Goal: Transaction & Acquisition: Purchase product/service

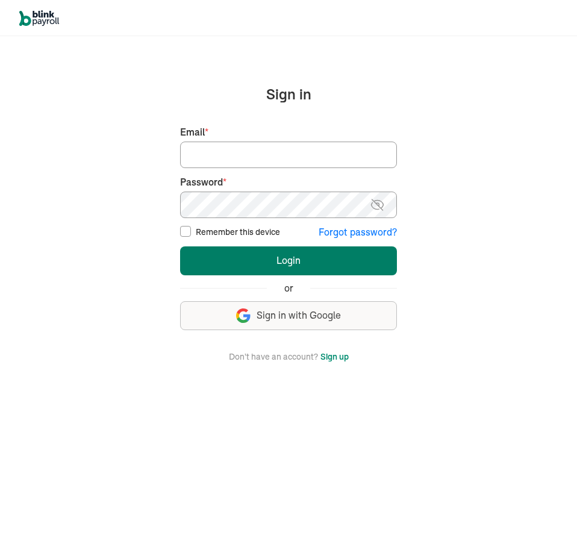
type input "[EMAIL_ADDRESS][DOMAIN_NAME]"
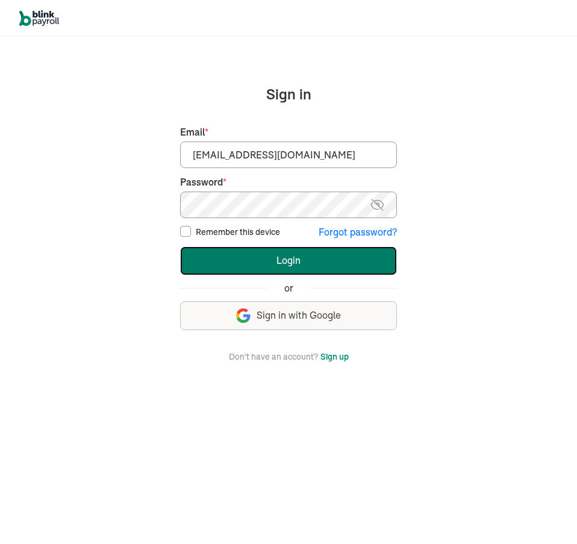
click at [282, 260] on button "Login" at bounding box center [288, 261] width 217 height 29
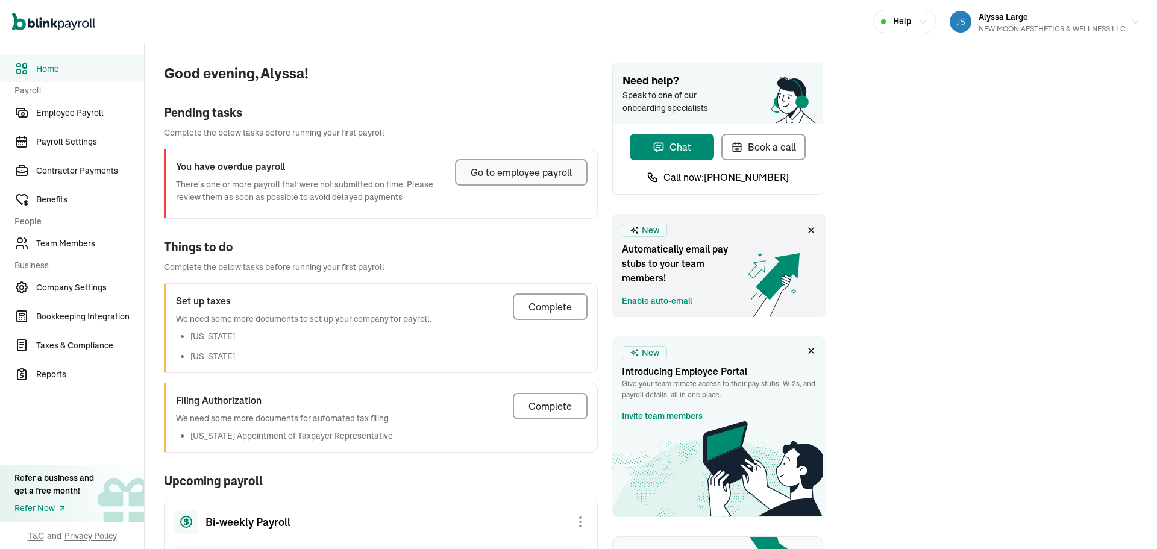
click at [515, 173] on div "Go to employee payroll" at bounding box center [521, 172] width 101 height 14
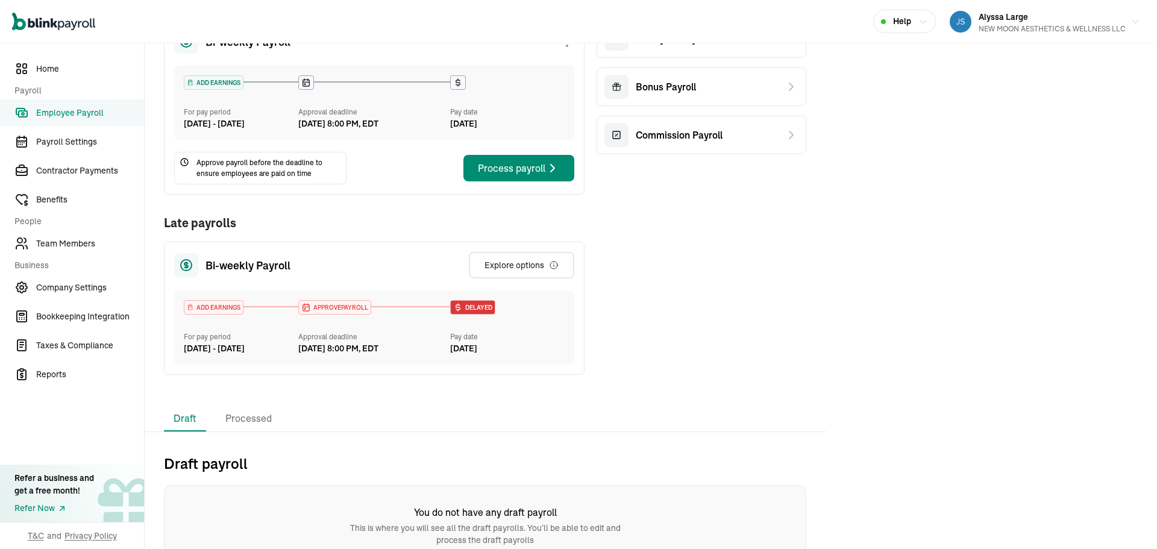
scroll to position [200, 0]
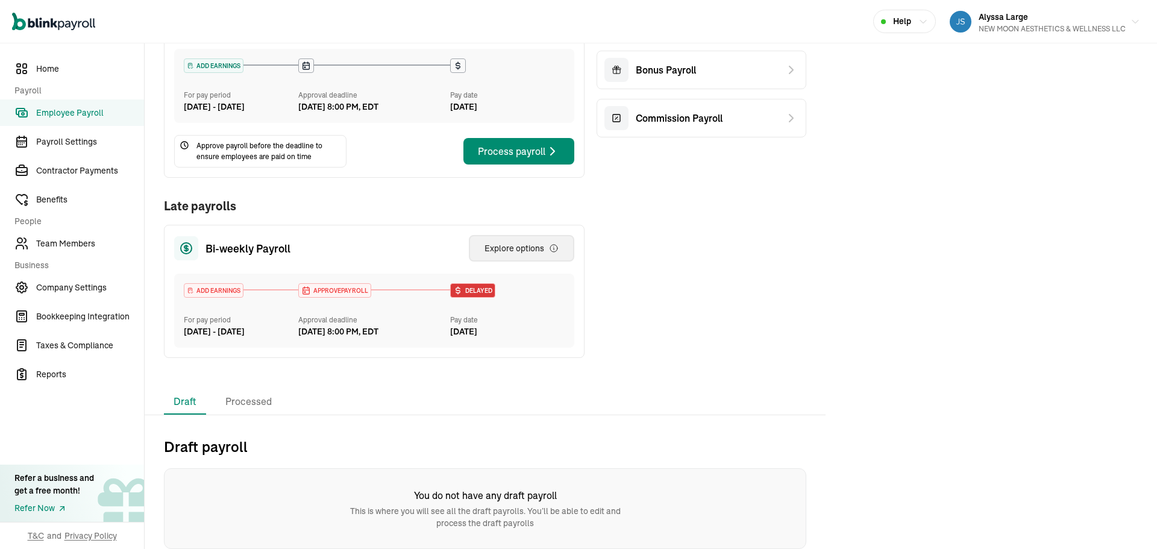
click at [541, 242] on div "Explore options" at bounding box center [522, 248] width 74 height 12
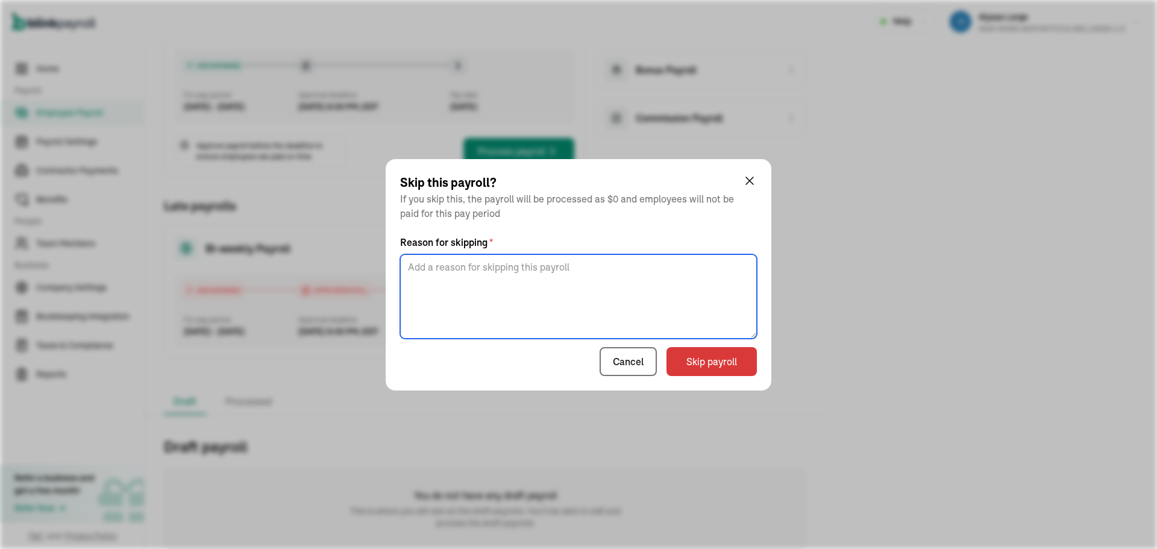
click at [558, 274] on textarea at bounding box center [578, 296] width 357 height 84
type textarea "skipping"
click at [577, 363] on button "Skip payroll" at bounding box center [712, 361] width 90 height 29
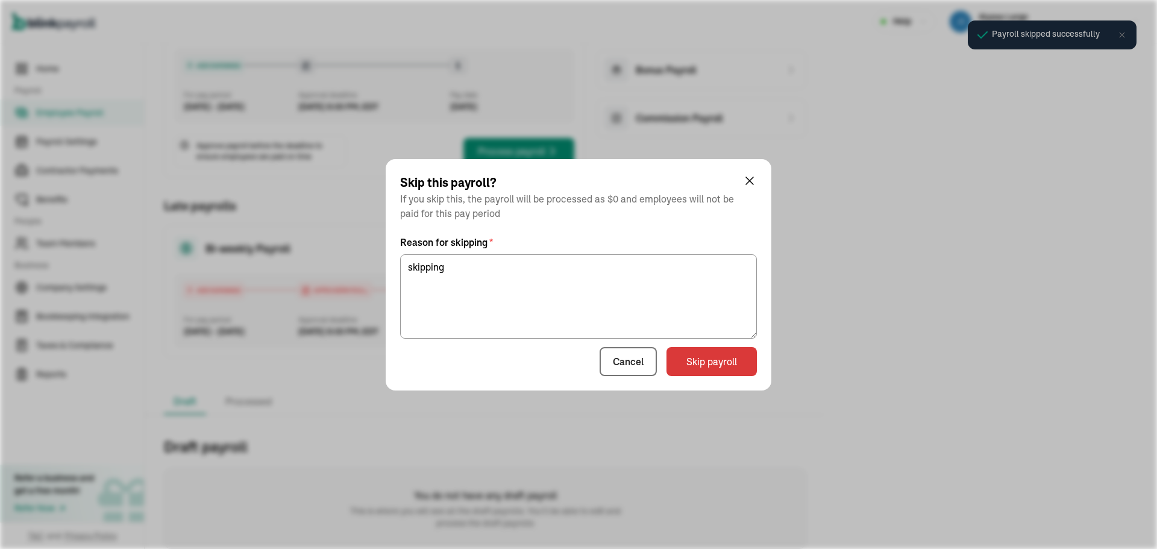
scroll to position [7, 0]
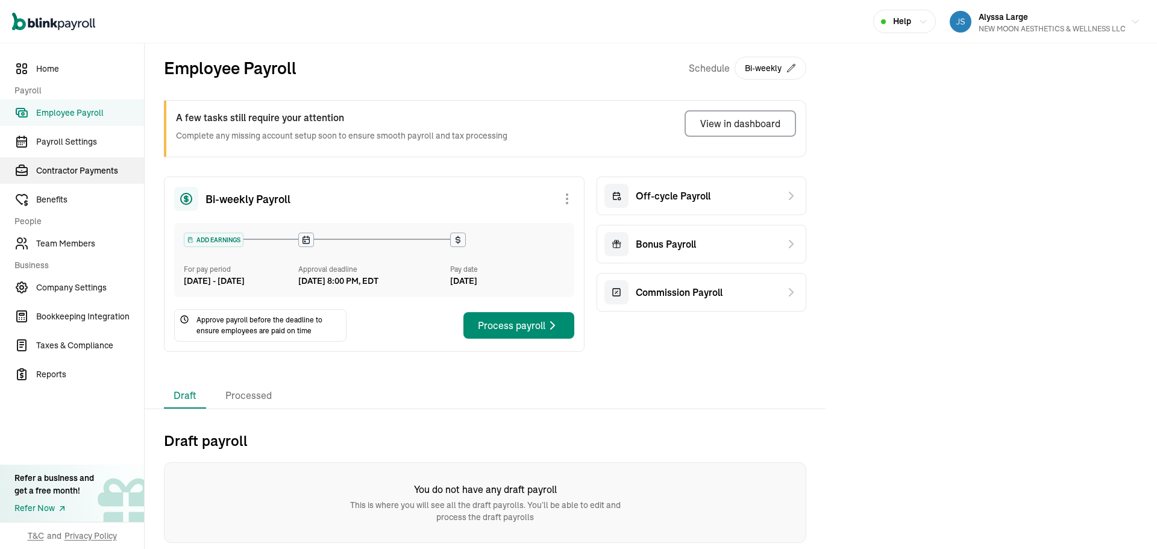
click at [61, 166] on span "Contractor Payments" at bounding box center [90, 171] width 108 height 13
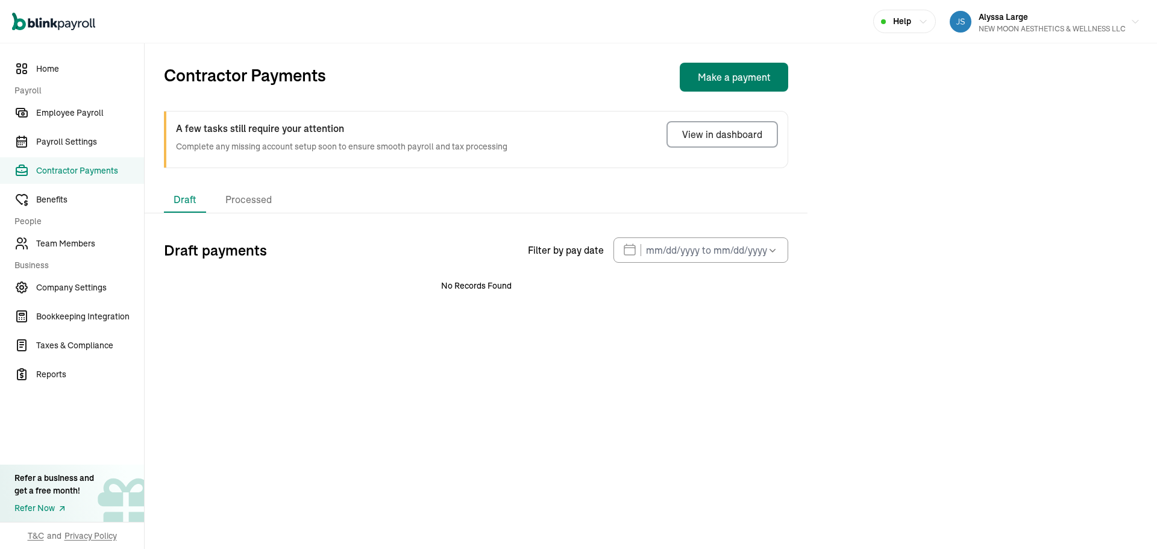
click at [577, 75] on button "Make a payment" at bounding box center [734, 77] width 109 height 29
select select "direct_deposit"
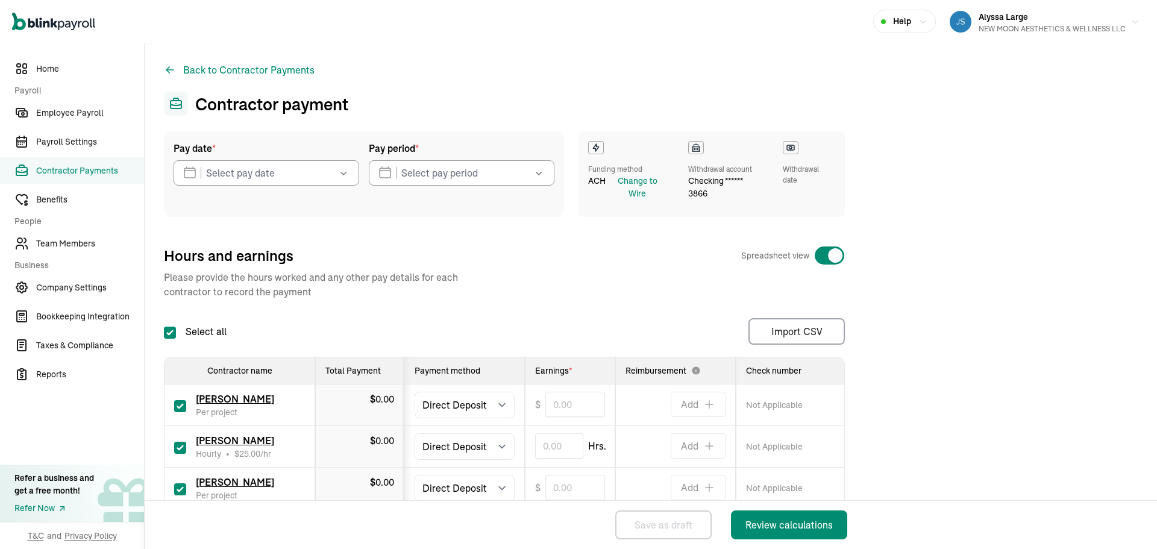
click at [177, 490] on input "checkbox" at bounding box center [180, 489] width 12 height 12
checkbox input "false"
type input "0.00"
click at [577, 447] on input "text" at bounding box center [559, 445] width 48 height 25
type input "0.26"
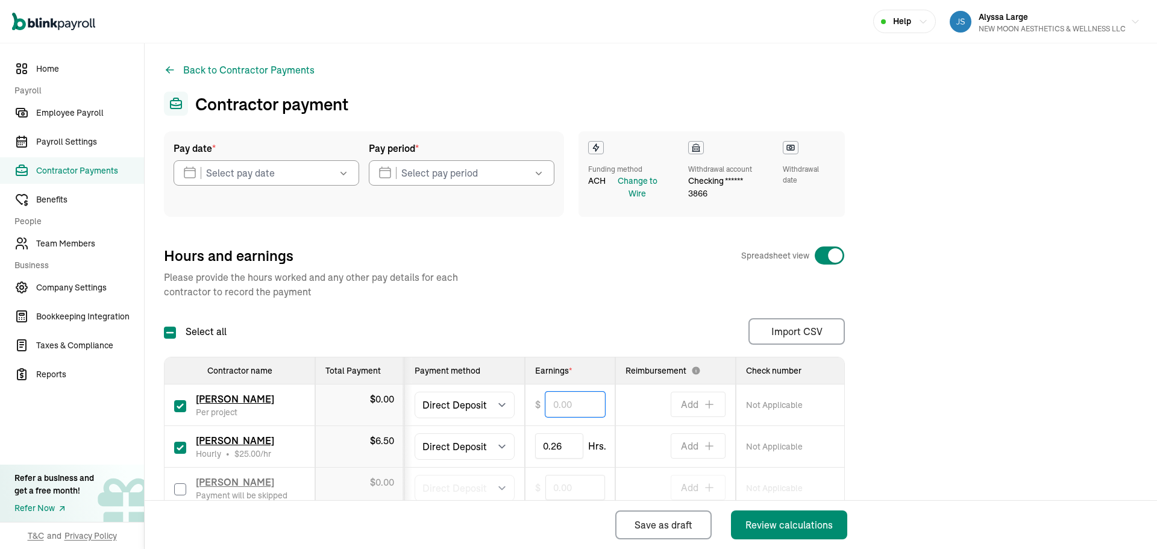
click at [561, 398] on input "text" at bounding box center [576, 404] width 60 height 25
type input "100.00"
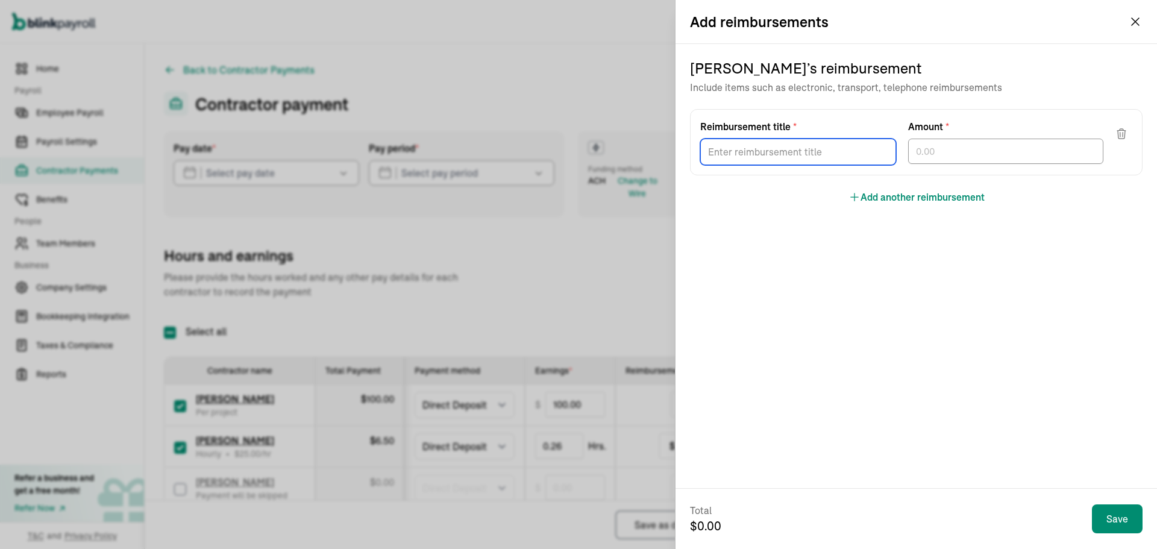
click at [577, 156] on input "Reimbursement title *" at bounding box center [798, 152] width 196 height 27
type input "5"
type input "Commission"
click at [577, 154] on input "text" at bounding box center [1006, 151] width 196 height 25
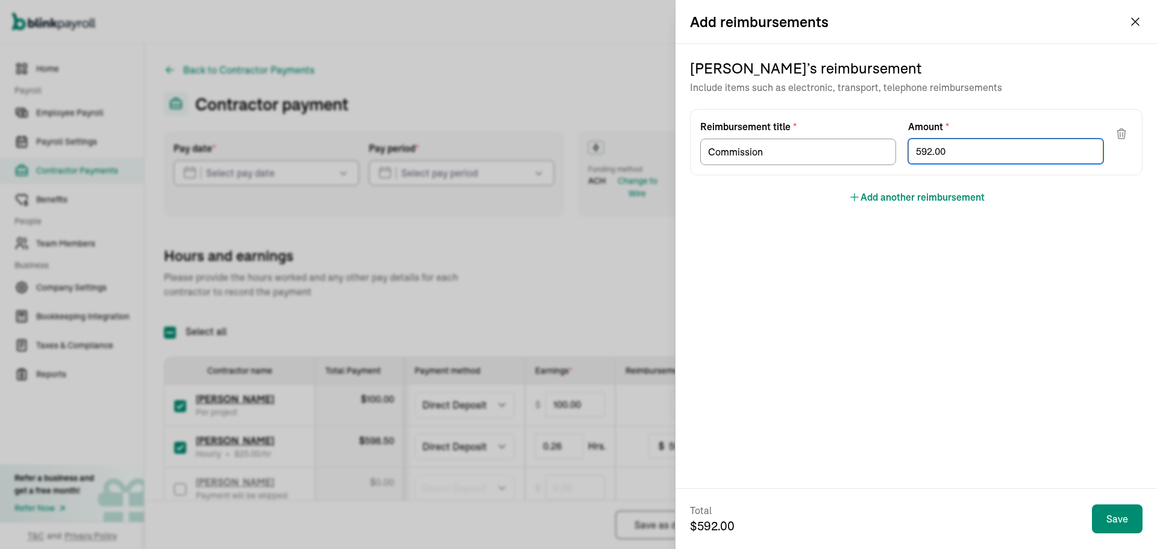
type input "592.00"
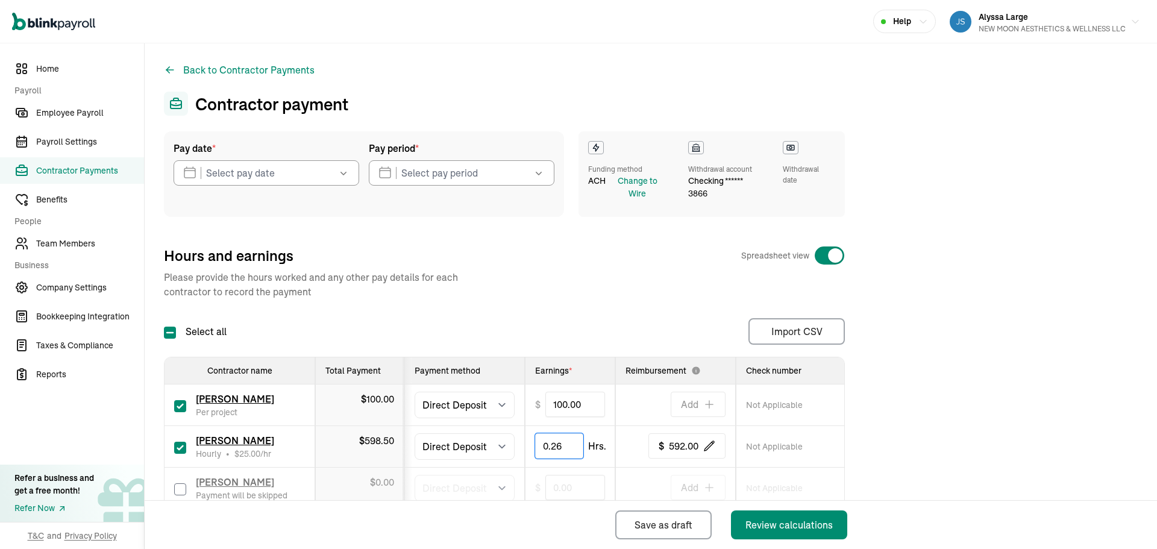
click at [562, 447] on input "0.26" at bounding box center [559, 445] width 48 height 25
type input "0.25"
click at [577, 450] on span "592.00" at bounding box center [684, 446] width 30 height 14
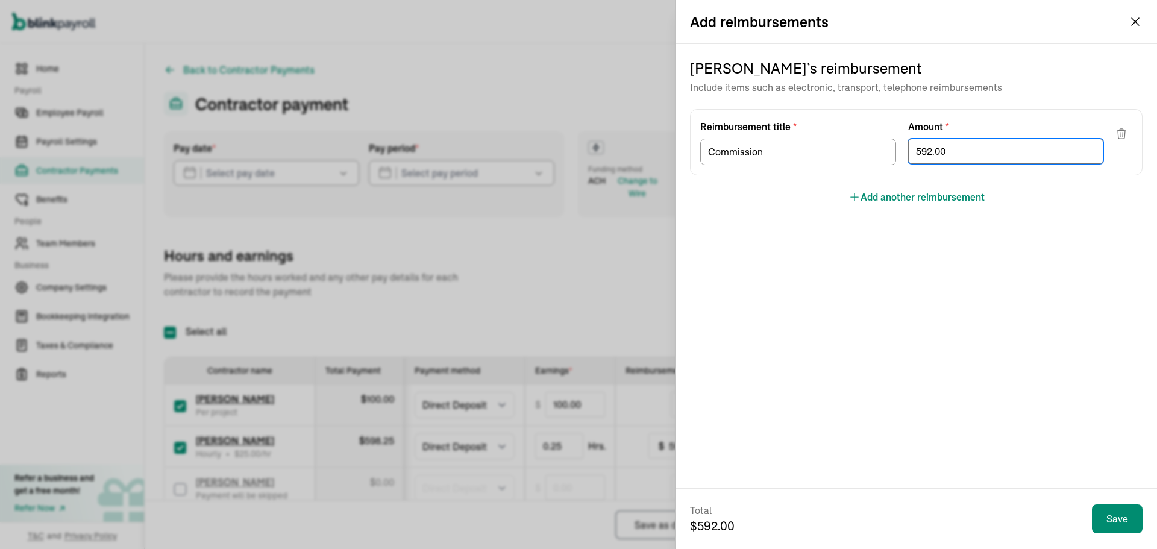
click at [577, 150] on input "592.00" at bounding box center [1006, 151] width 196 height 25
type input "592.30"
click at [577, 286] on div "Jessica Martini ’s reimbursement Include items such as electronic, transport, t…" at bounding box center [917, 266] width 482 height 444
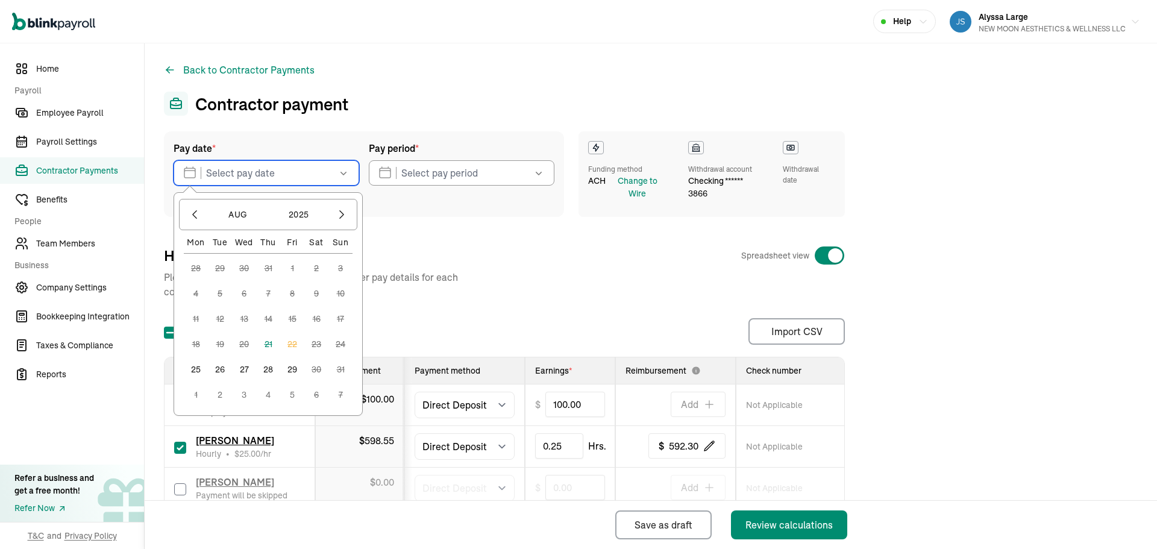
click at [247, 172] on input "text" at bounding box center [267, 172] width 186 height 25
click at [195, 373] on button "25" at bounding box center [196, 369] width 24 height 24
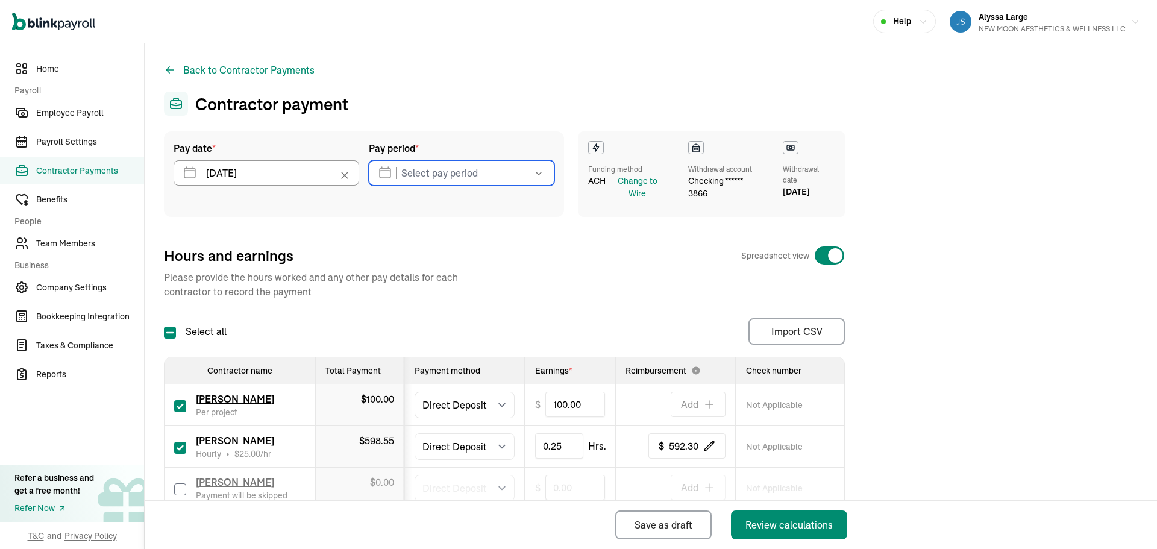
click at [435, 173] on input "text" at bounding box center [462, 172] width 186 height 25
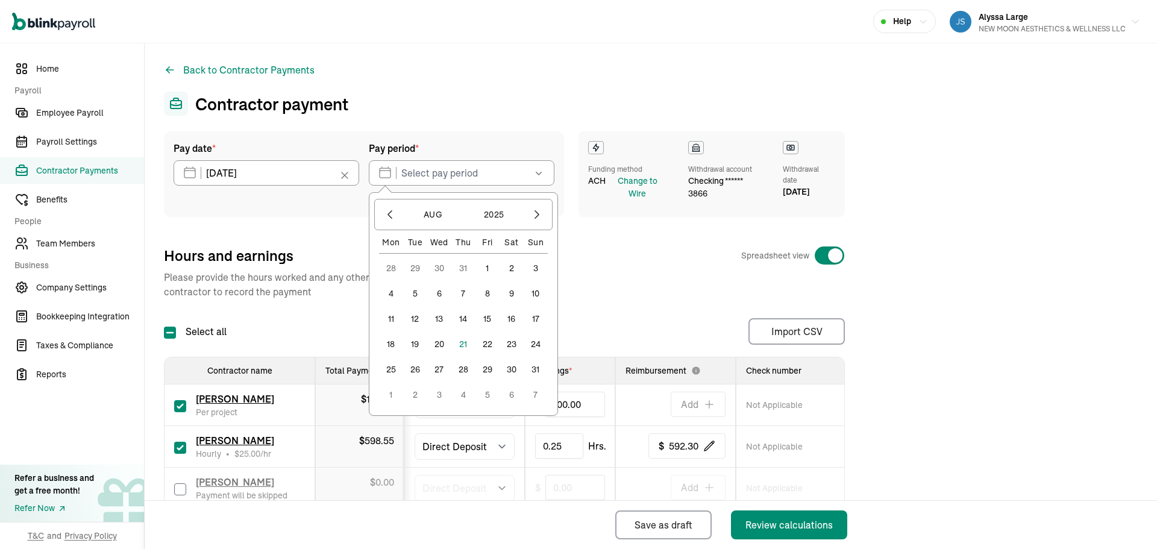
click at [508, 318] on button "16" at bounding box center [512, 319] width 24 height 24
click at [511, 344] on button "23" at bounding box center [512, 344] width 24 height 24
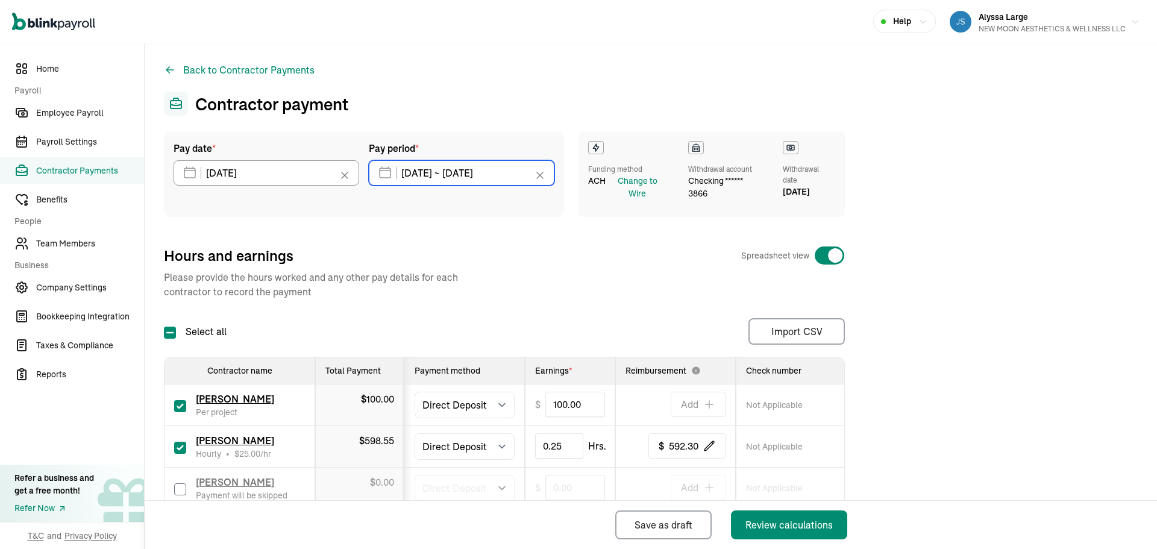
click at [463, 173] on input "08/16/2025 ~ 08/23/2025" at bounding box center [462, 172] width 186 height 25
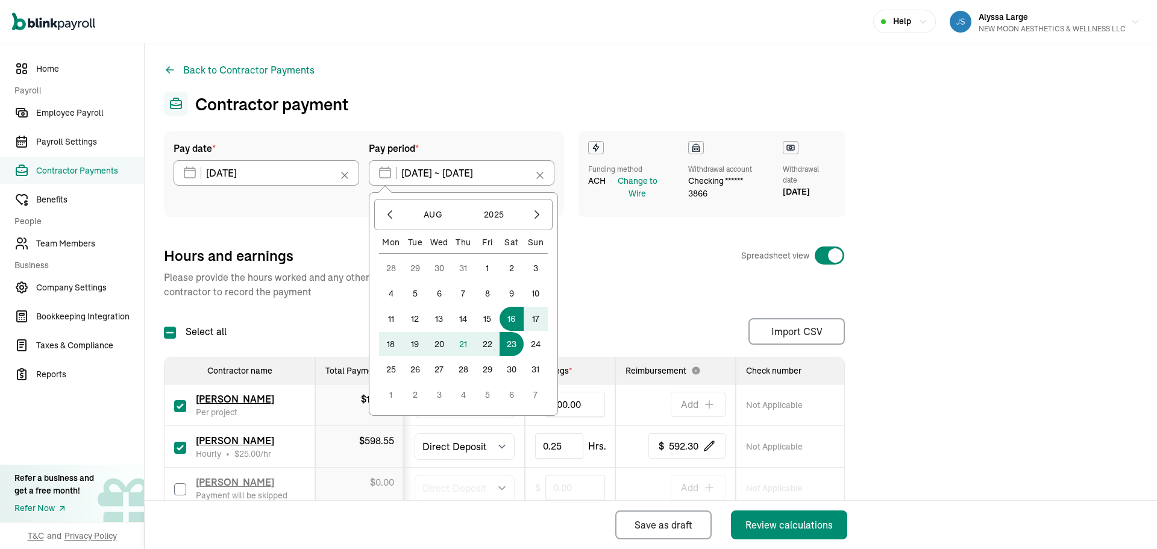
click at [491, 345] on button "22" at bounding box center [488, 344] width 24 height 24
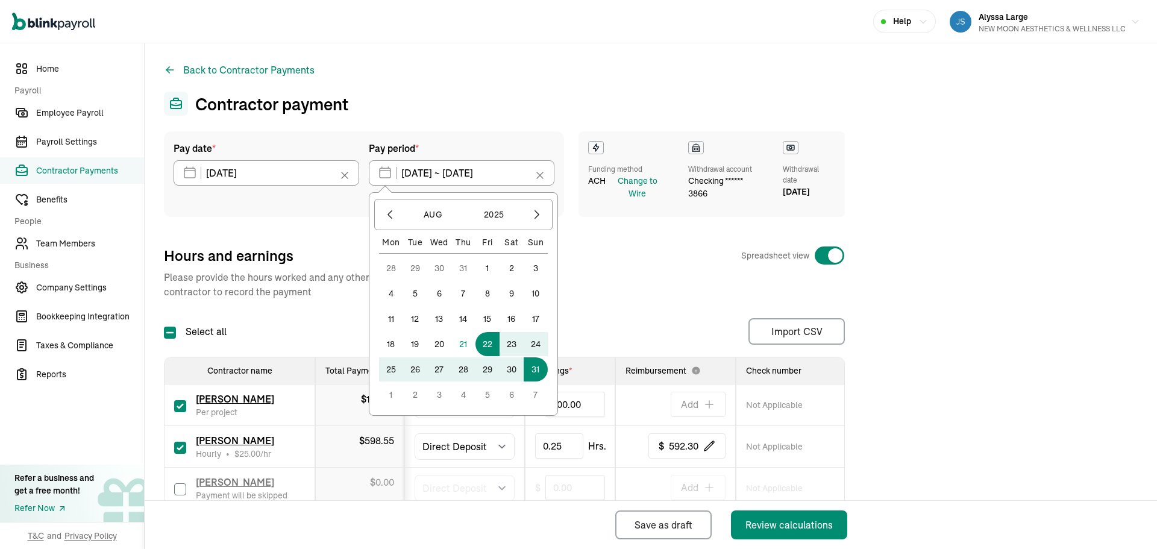
click at [577, 274] on div "Hours and earnings Spreadsheet view Please provide the hours worked and any oth…" at bounding box center [504, 272] width 681 height 53
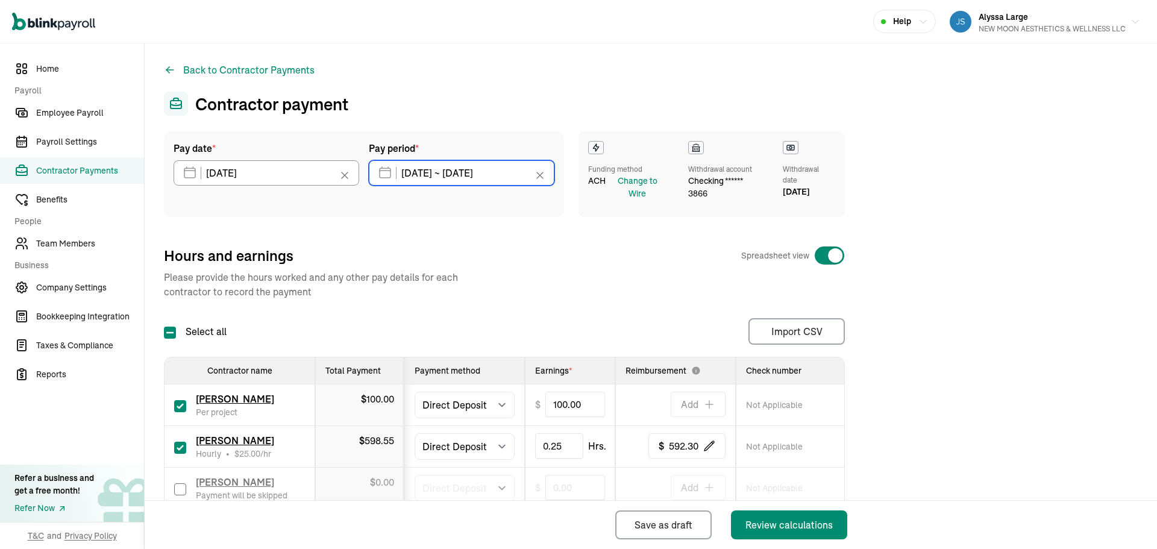
click at [438, 174] on input "08/16/2025 ~ 08/23/2025" at bounding box center [462, 172] width 186 height 25
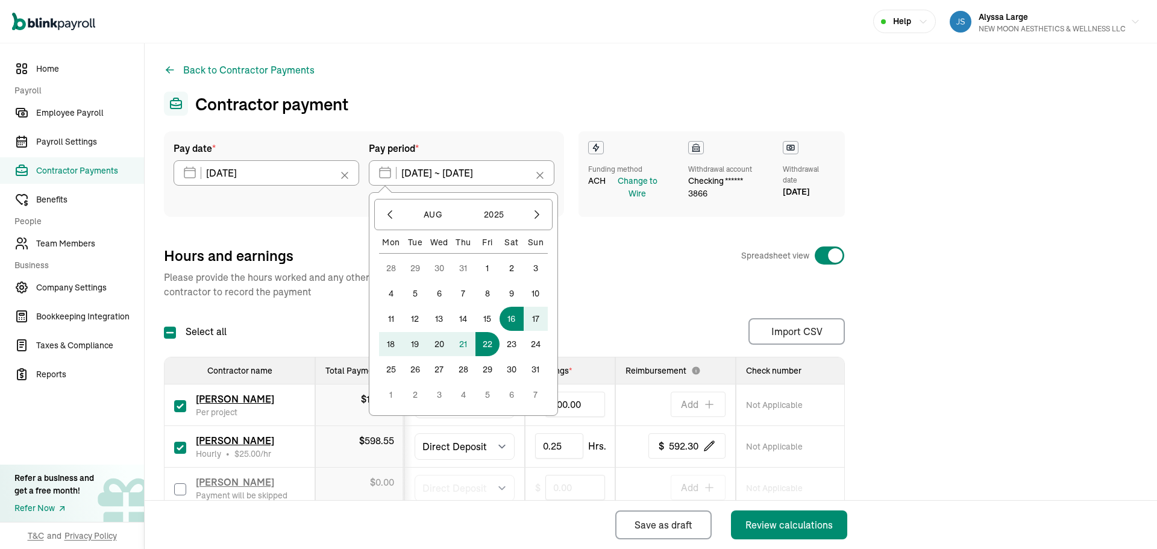
click at [509, 318] on button "16" at bounding box center [512, 319] width 24 height 24
type input "08/16/2025 ~ 08/22/2025"
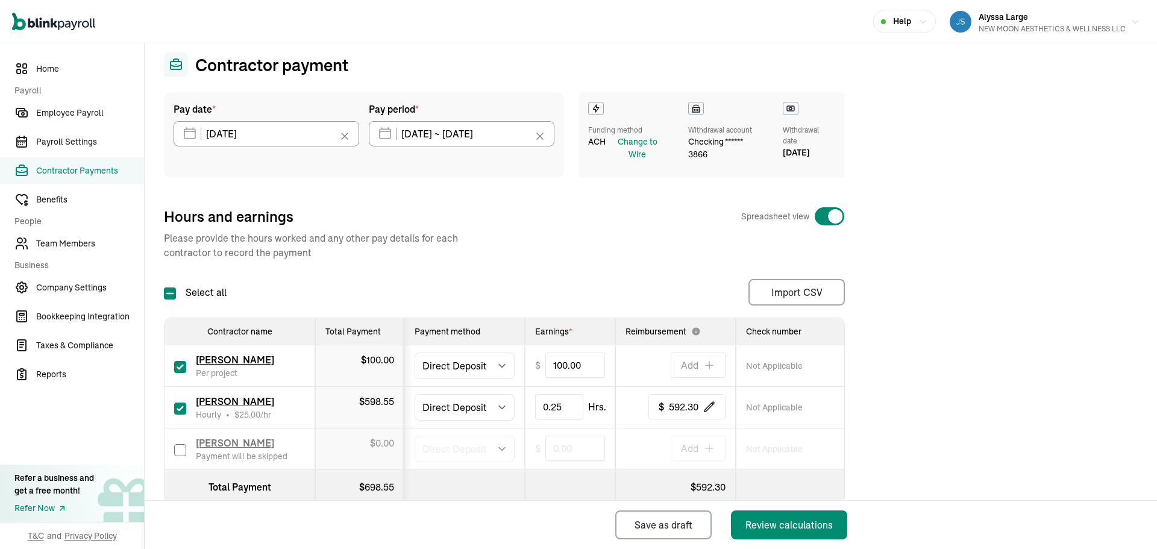
scroll to position [60, 0]
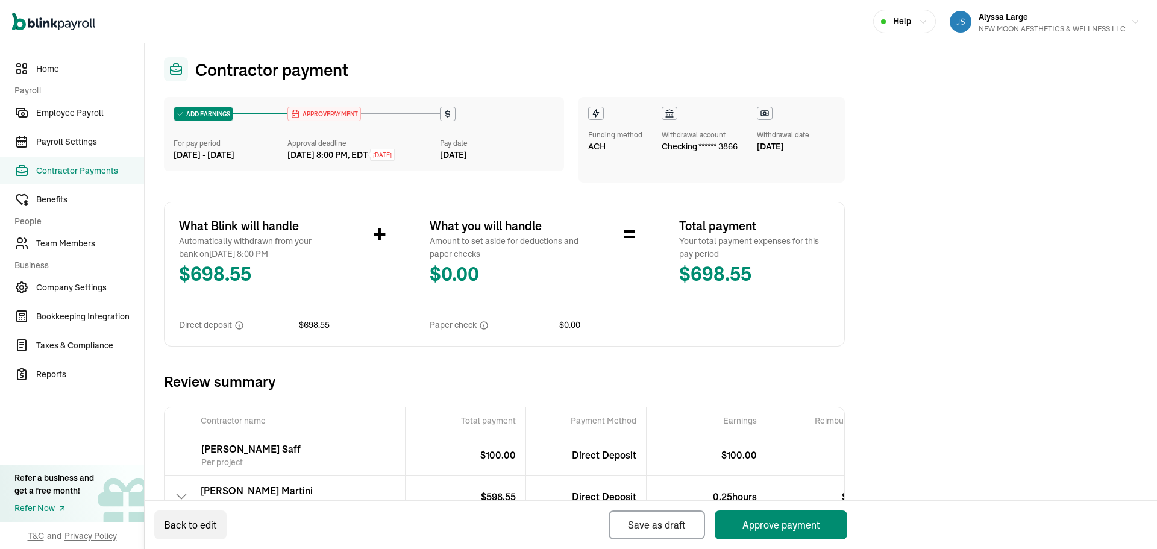
scroll to position [121, 0]
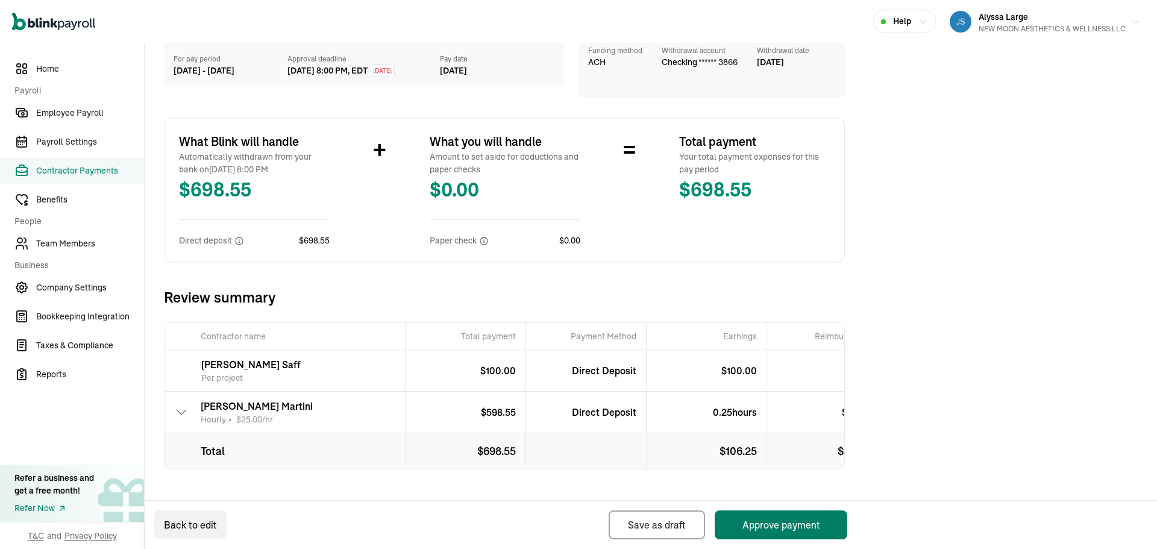
click at [577, 529] on button "Approve payment" at bounding box center [781, 525] width 133 height 29
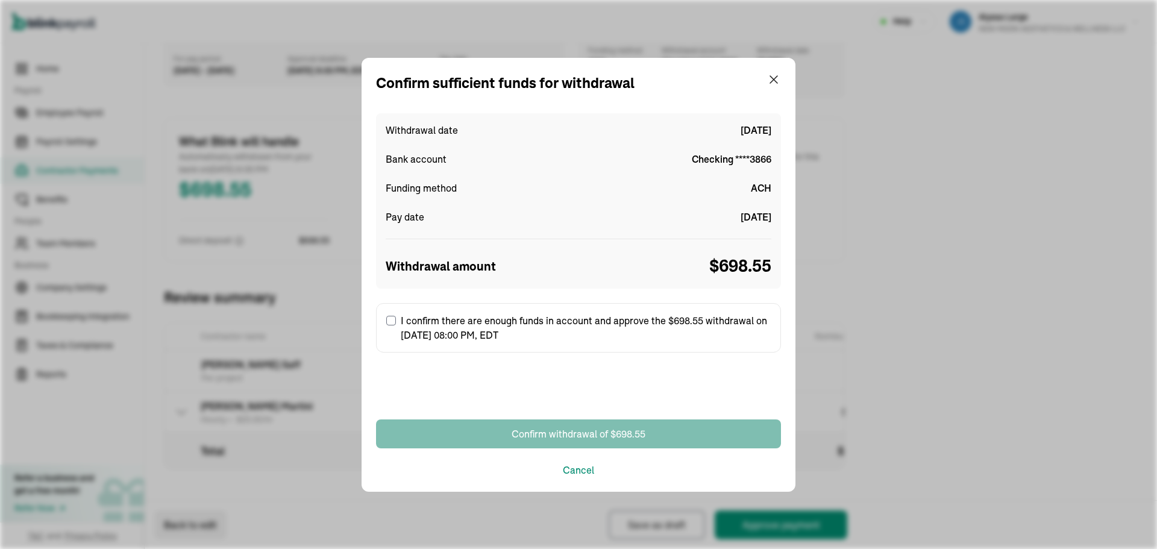
click at [387, 320] on input "I confirm there are enough funds in account and approve the $698.55 withdrawal …" at bounding box center [391, 321] width 10 height 10
checkbox input "true"
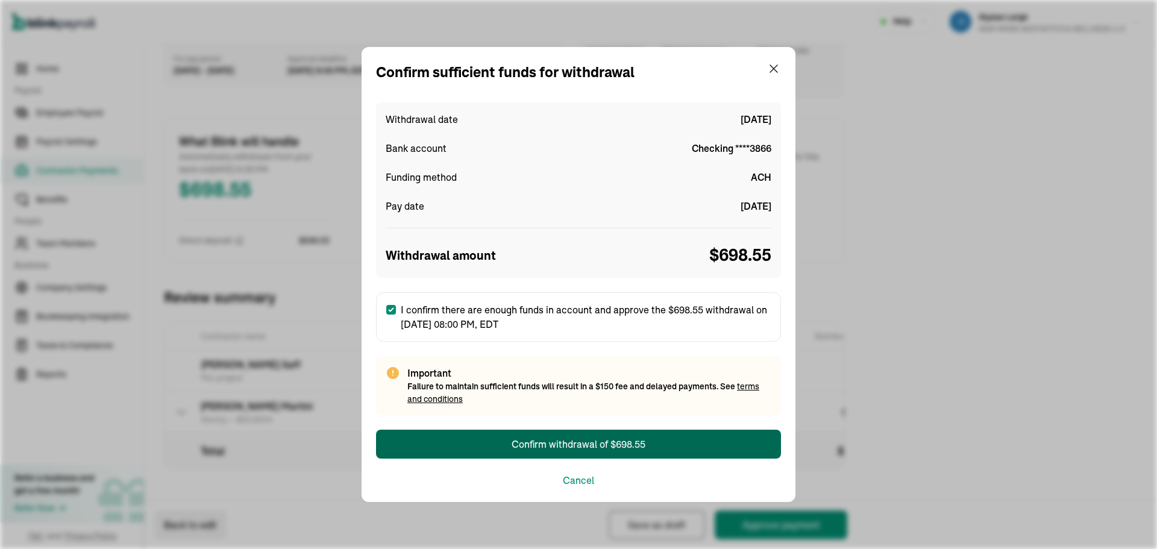
click at [486, 442] on button "Confirm withdrawal of $698.55" at bounding box center [578, 444] width 405 height 29
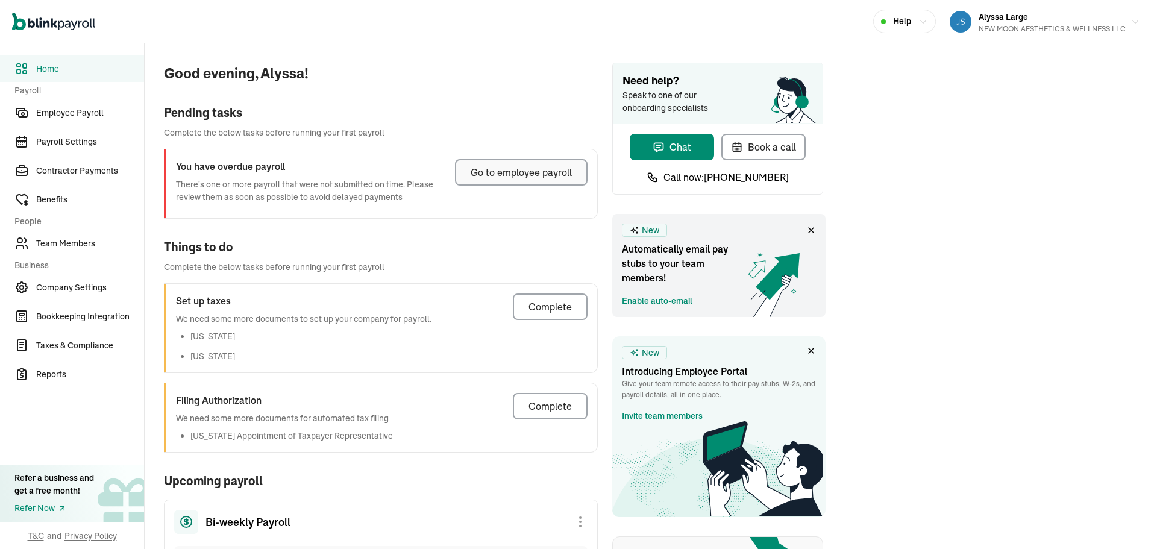
click at [515, 173] on div "Go to employee payroll" at bounding box center [521, 172] width 101 height 14
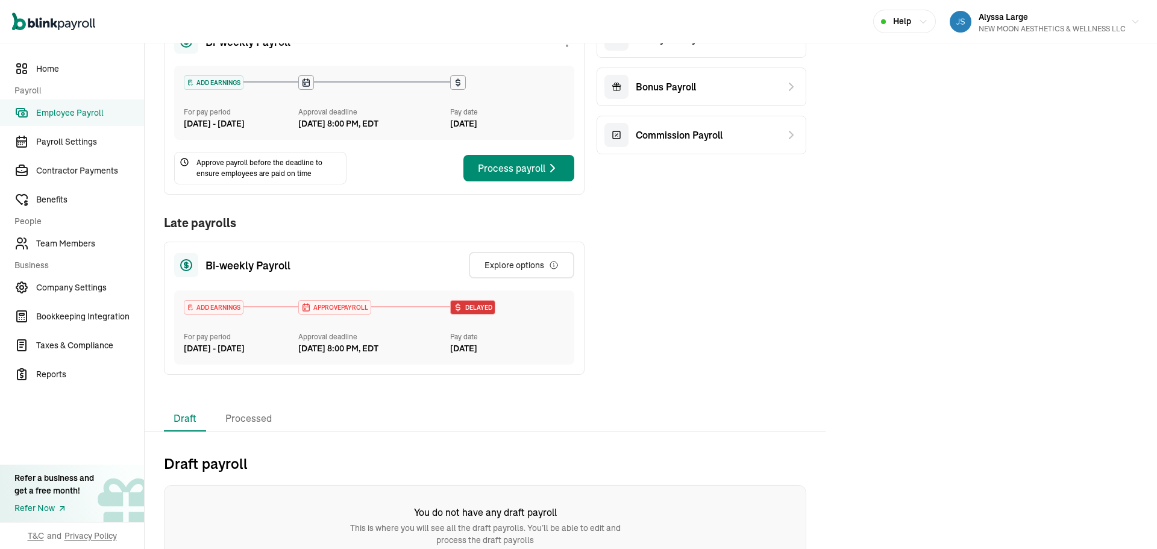
scroll to position [200, 0]
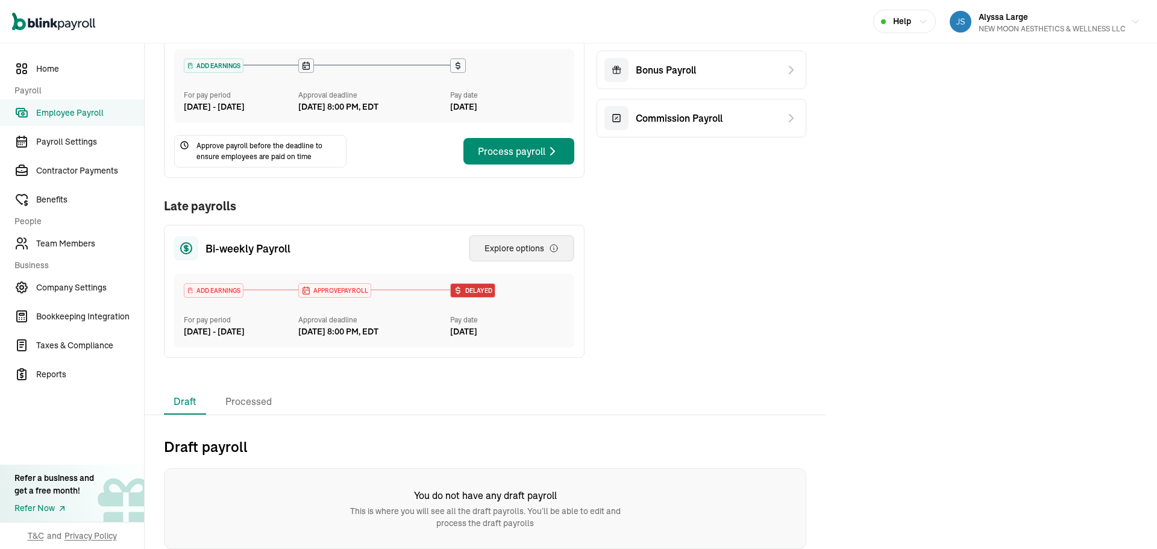
click at [541, 242] on div "Explore options" at bounding box center [522, 248] width 74 height 12
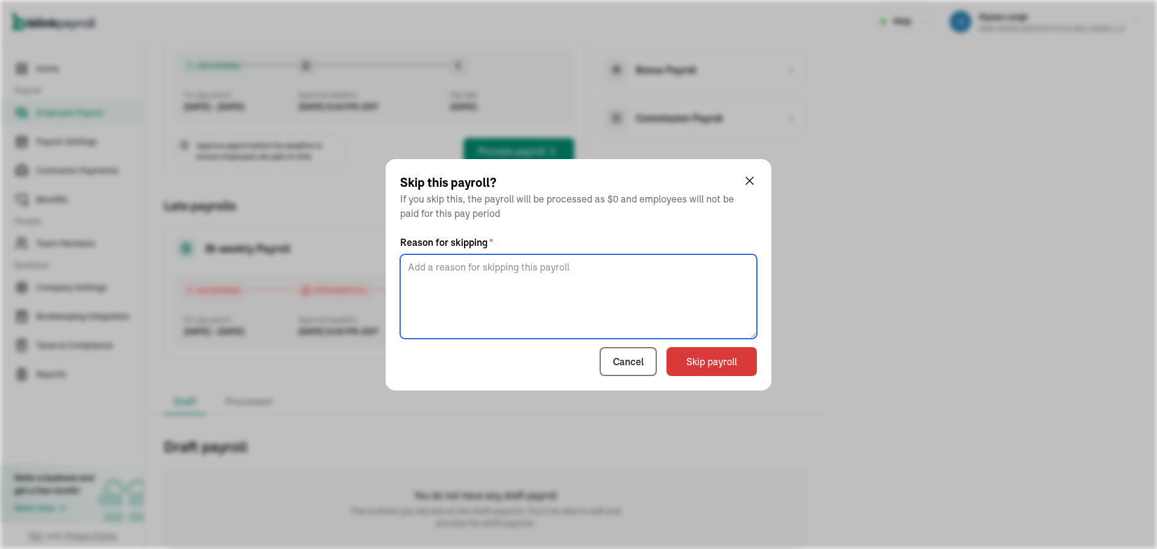
click at [558, 274] on textarea at bounding box center [578, 296] width 357 height 84
type textarea "skipping"
click at [577, 363] on button "Skip payroll" at bounding box center [712, 361] width 90 height 29
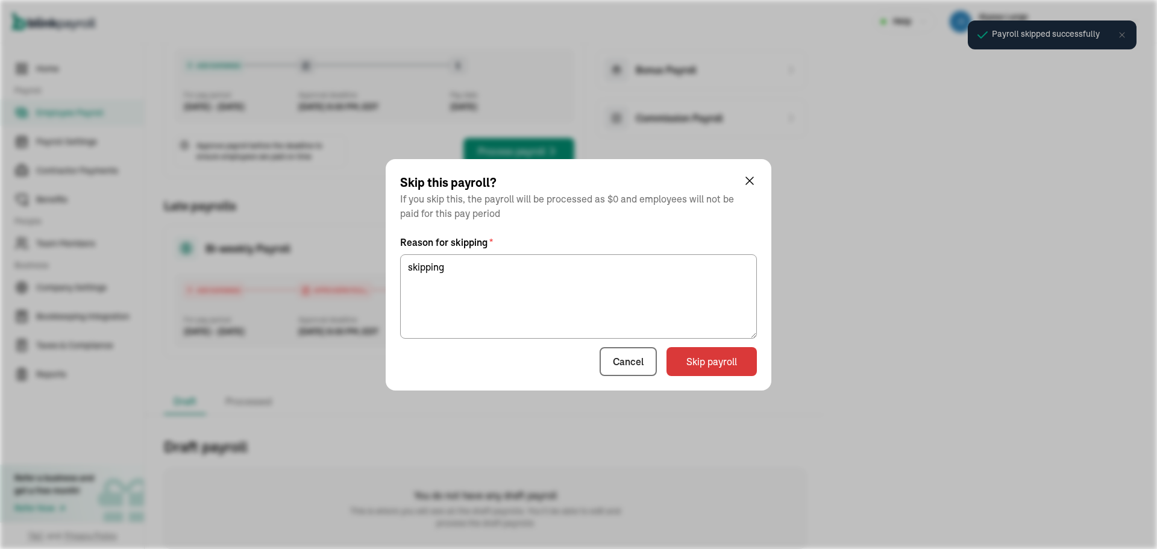
scroll to position [7, 0]
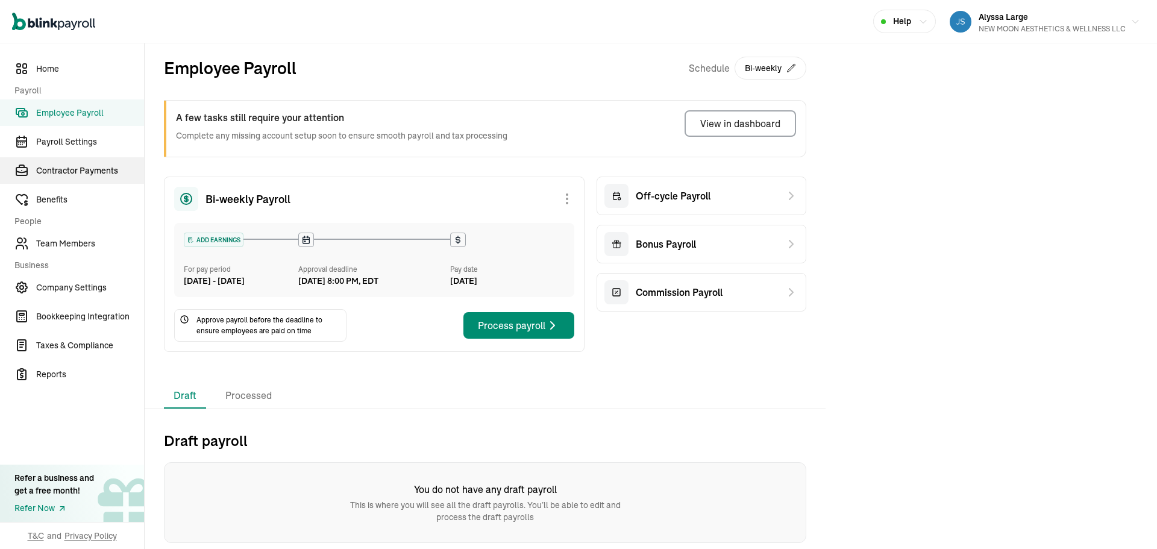
click at [61, 166] on span "Contractor Payments" at bounding box center [90, 171] width 108 height 13
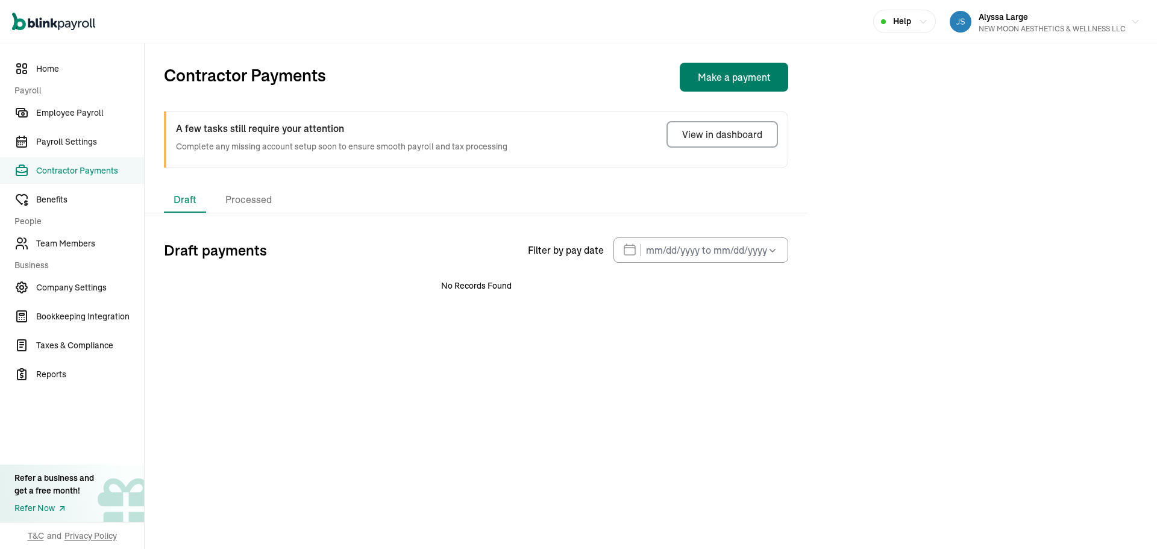
click at [577, 75] on button "Make a payment" at bounding box center [734, 77] width 109 height 29
select select "direct_deposit"
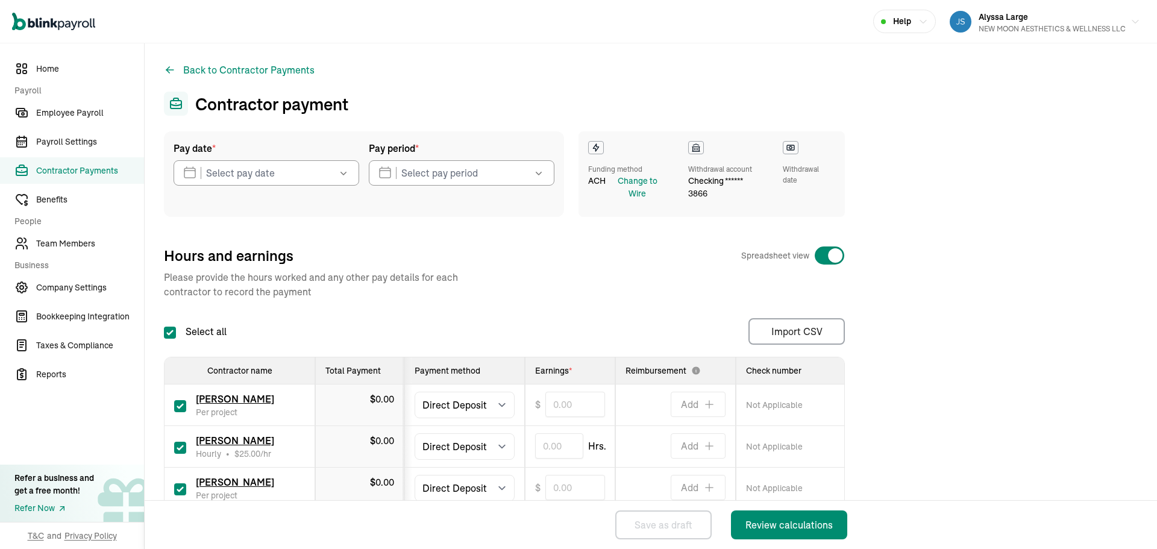
click at [177, 490] on input "checkbox" at bounding box center [180, 489] width 12 height 12
checkbox input "false"
type input "0.00"
click at [577, 447] on input "text" at bounding box center [559, 445] width 48 height 25
type input "0.26"
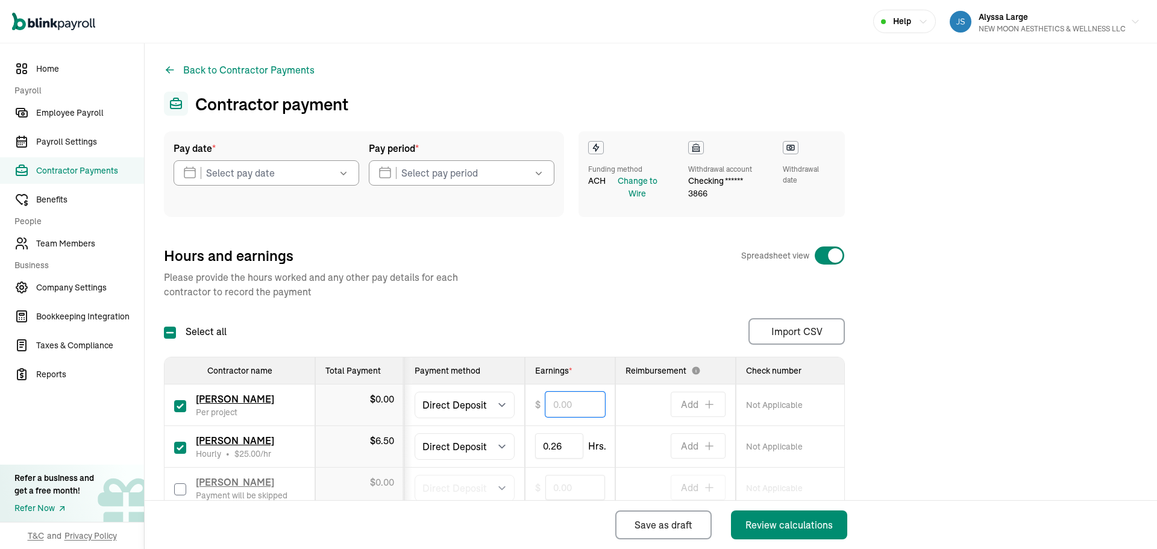
click at [561, 398] on input "text" at bounding box center [576, 404] width 60 height 25
type input "100.00"
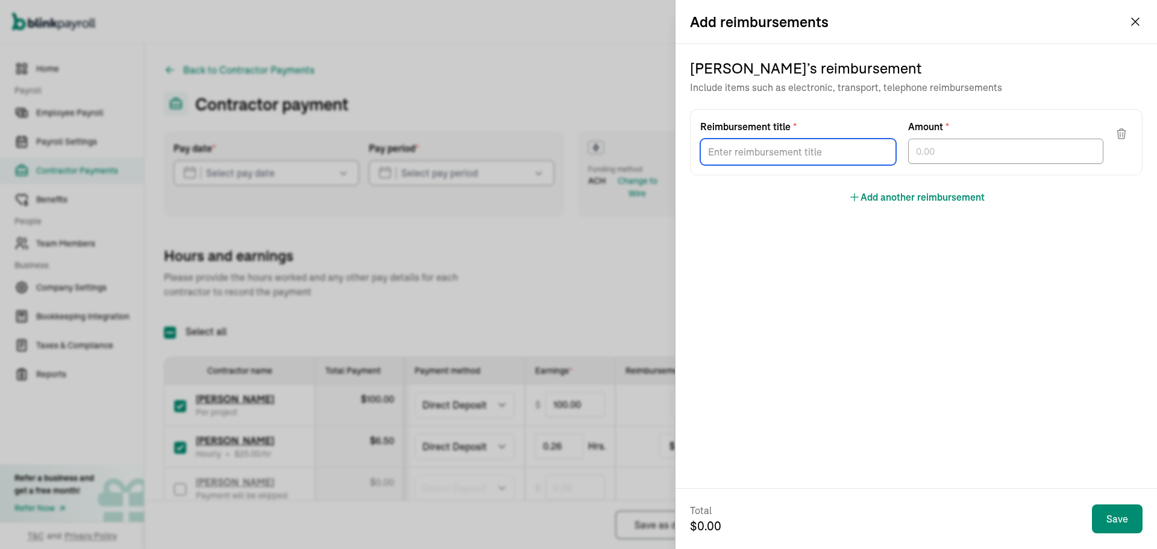
click at [577, 156] on input "Reimbursement title *" at bounding box center [798, 152] width 196 height 27
type input "5"
type input "Commission"
click at [577, 154] on input "text" at bounding box center [1006, 151] width 196 height 25
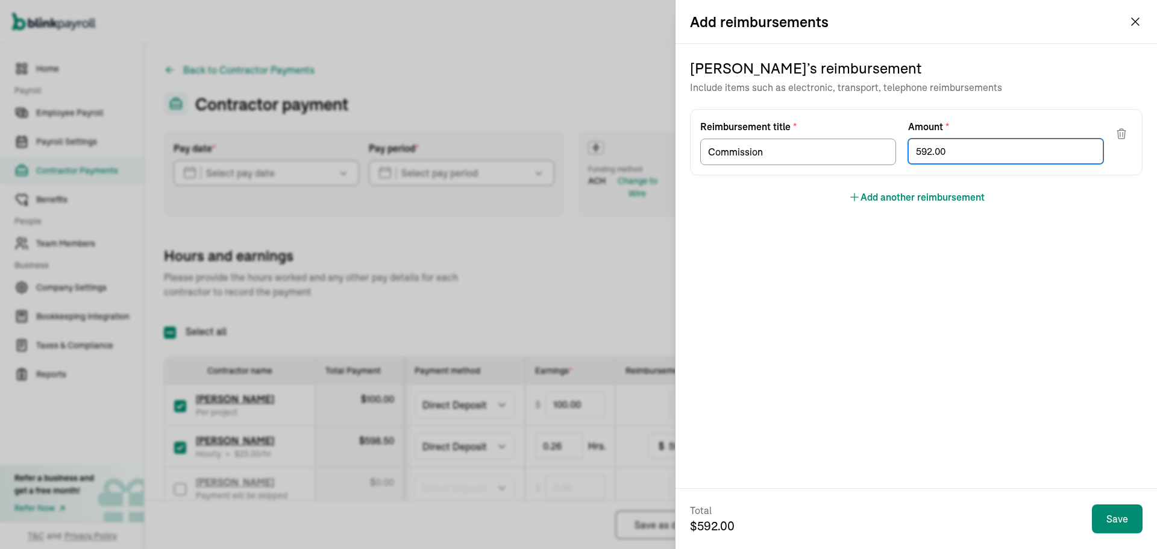
type input "592.00"
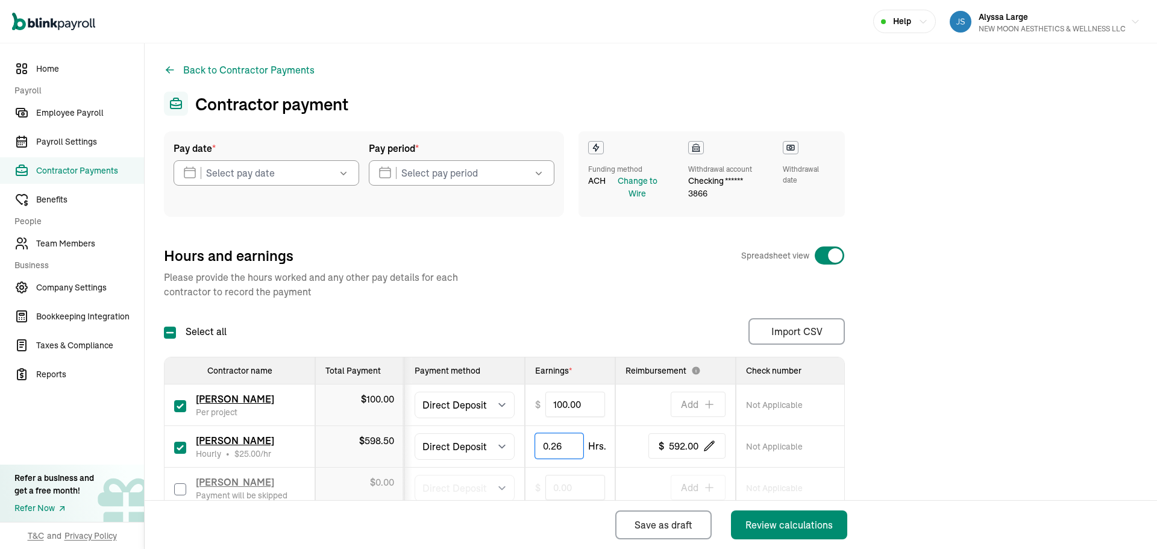
click at [562, 447] on input "0.26" at bounding box center [559, 445] width 48 height 25
type input "0.25"
click at [577, 450] on span "592.00" at bounding box center [684, 446] width 30 height 14
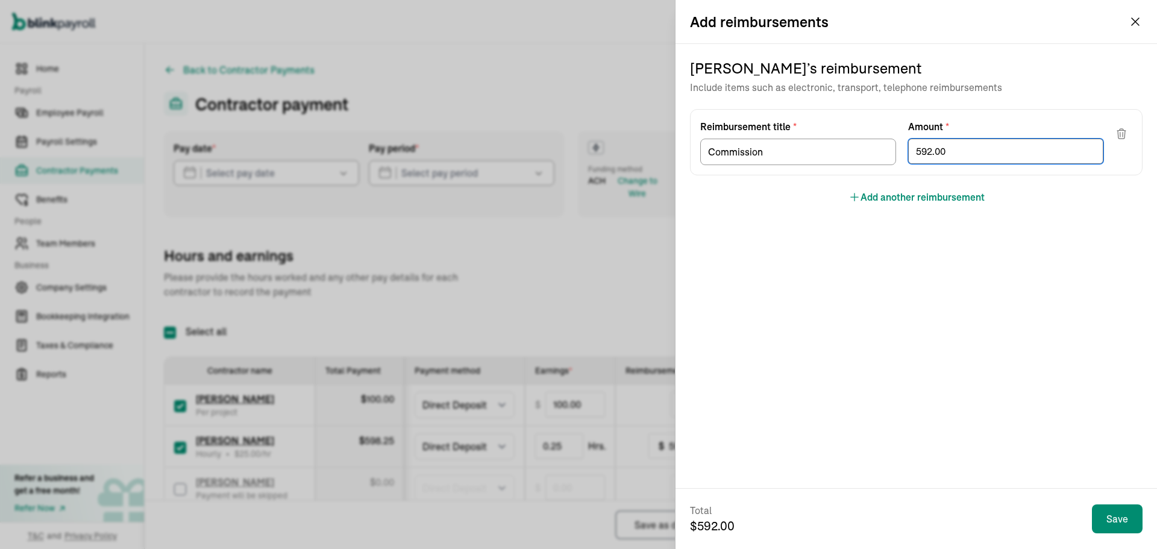
click at [577, 150] on input "592.00" at bounding box center [1006, 151] width 196 height 25
type input "592.30"
click at [577, 286] on div "Jessica Martini ’s reimbursement Include items such as electronic, transport, t…" at bounding box center [917, 266] width 482 height 444
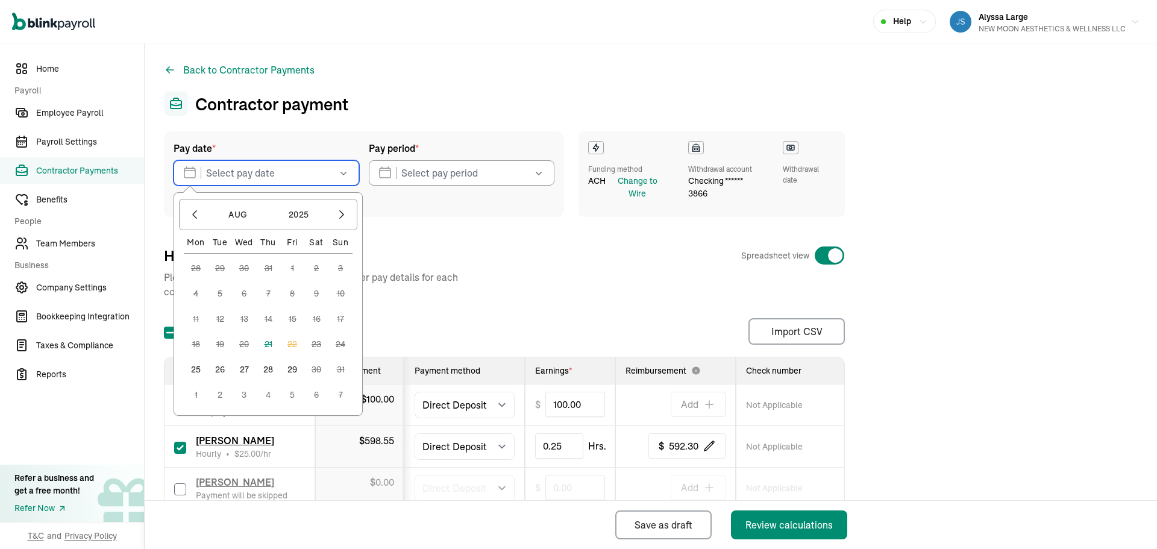
click at [247, 172] on input "text" at bounding box center [267, 172] width 186 height 25
click at [195, 373] on button "25" at bounding box center [196, 369] width 24 height 24
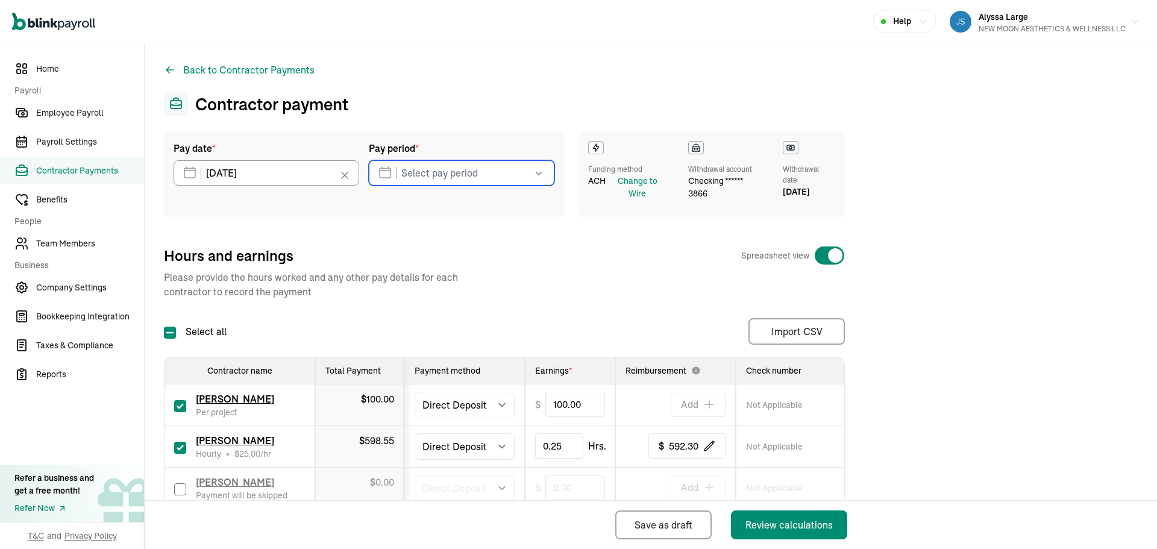
click at [435, 173] on input "text" at bounding box center [462, 172] width 186 height 25
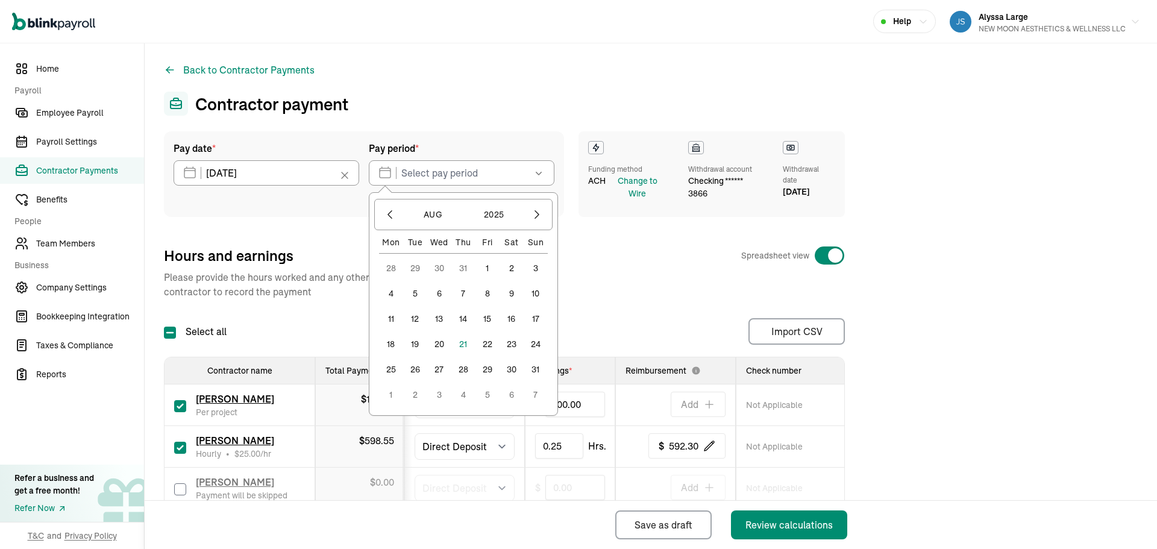
click at [508, 318] on button "16" at bounding box center [512, 319] width 24 height 24
click at [511, 344] on button "23" at bounding box center [512, 344] width 24 height 24
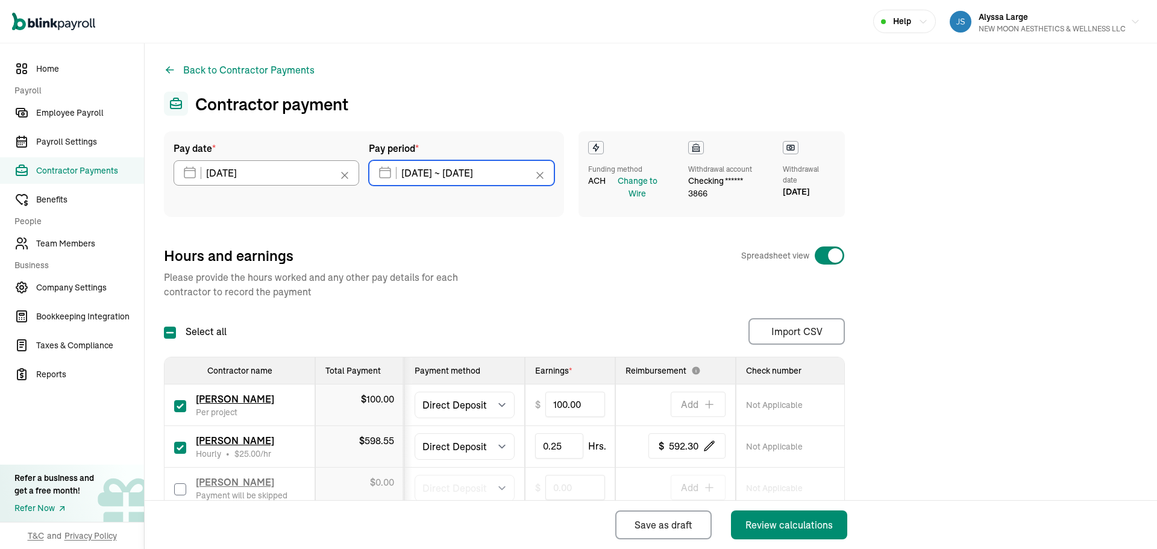
click at [463, 173] on input "08/16/2025 ~ 08/23/2025" at bounding box center [462, 172] width 186 height 25
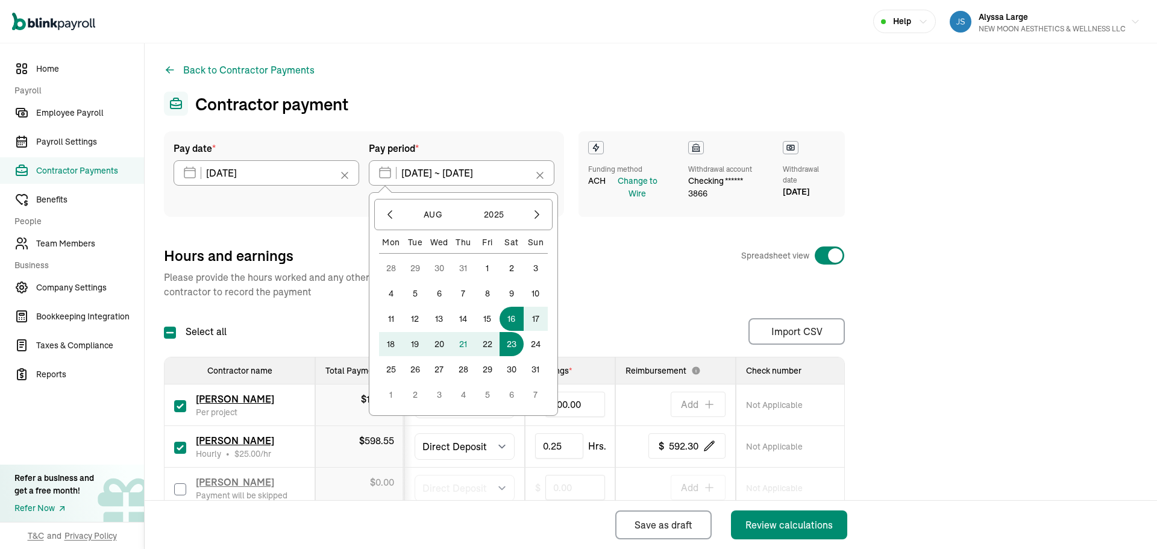
click at [491, 345] on button "22" at bounding box center [488, 344] width 24 height 24
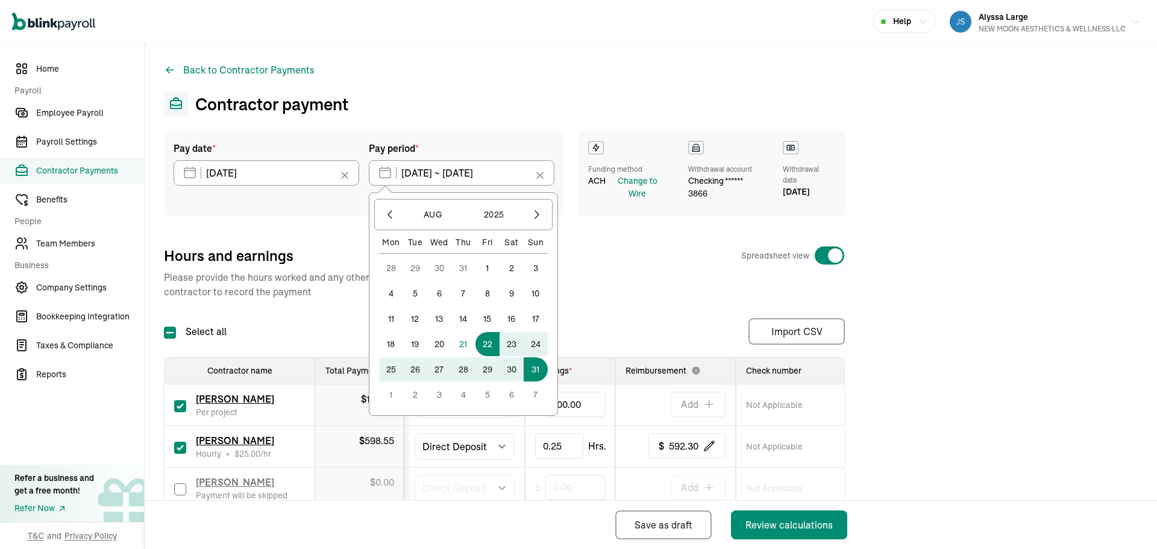
click at [577, 274] on div "Hours and earnings Spreadsheet view Please provide the hours worked and any oth…" at bounding box center [504, 272] width 681 height 53
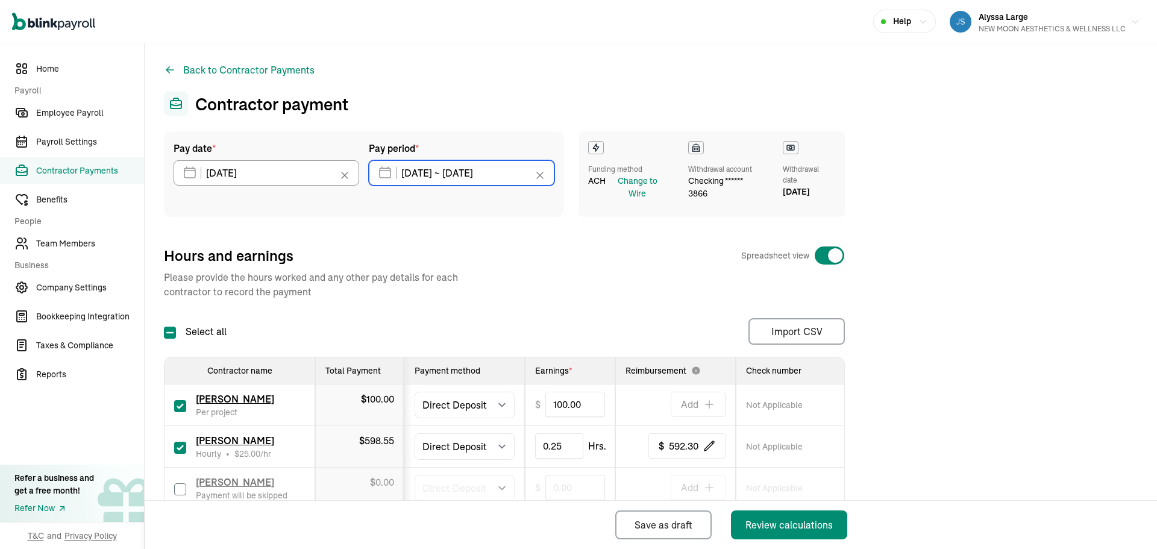
click at [438, 174] on input "08/16/2025 ~ 08/23/2025" at bounding box center [462, 172] width 186 height 25
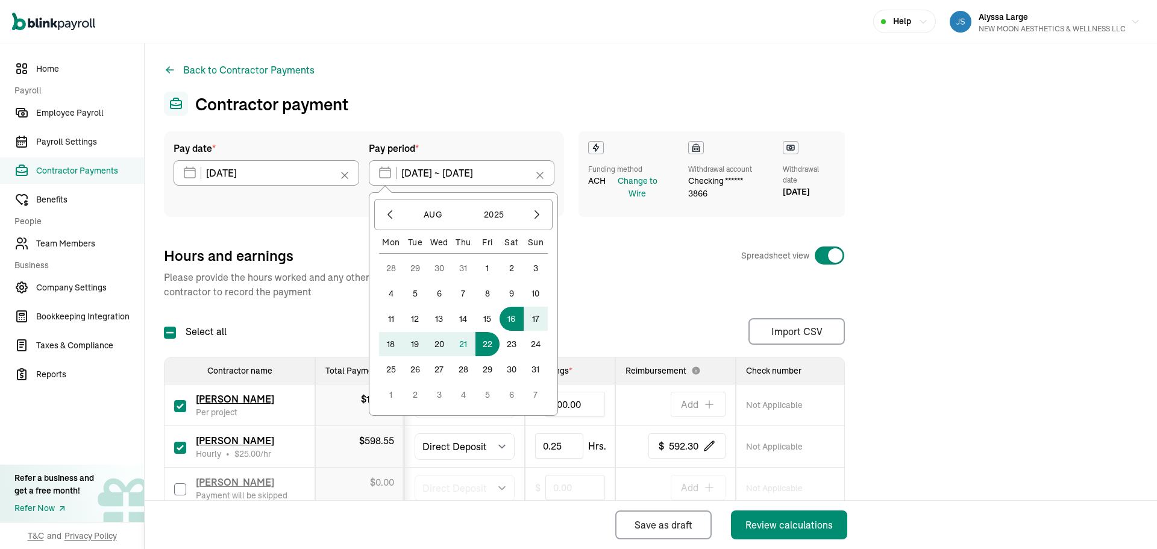
click at [509, 318] on button "16" at bounding box center [512, 319] width 24 height 24
type input "08/16/2025 ~ 08/22/2025"
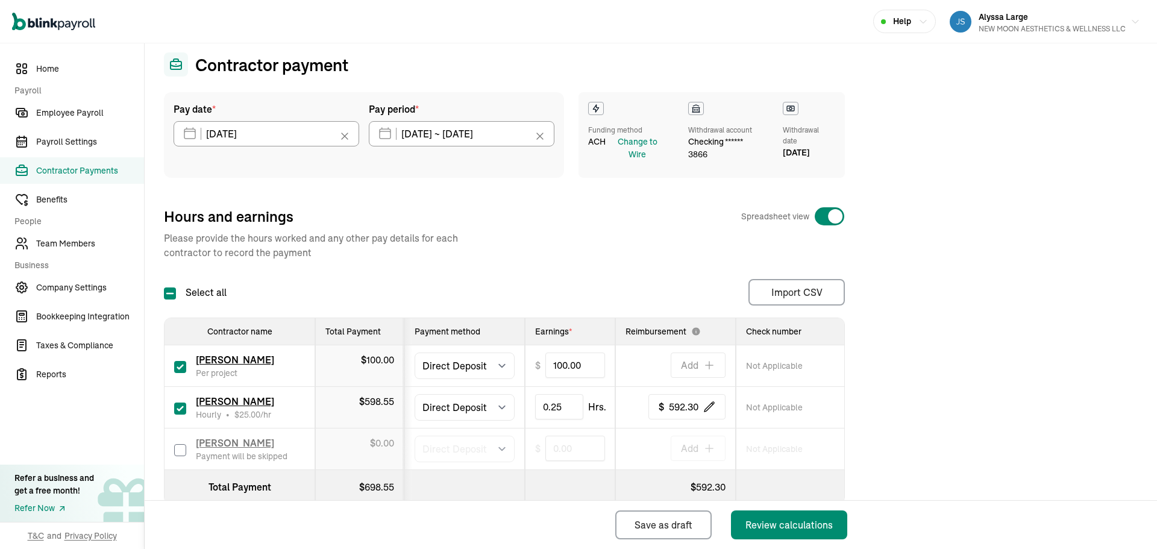
scroll to position [60, 0]
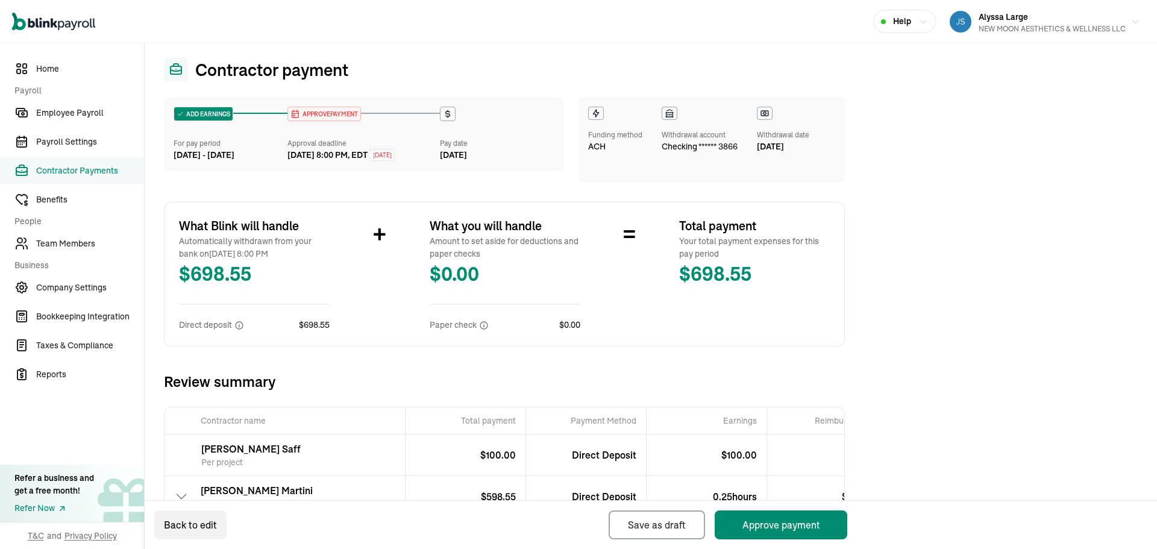
scroll to position [121, 0]
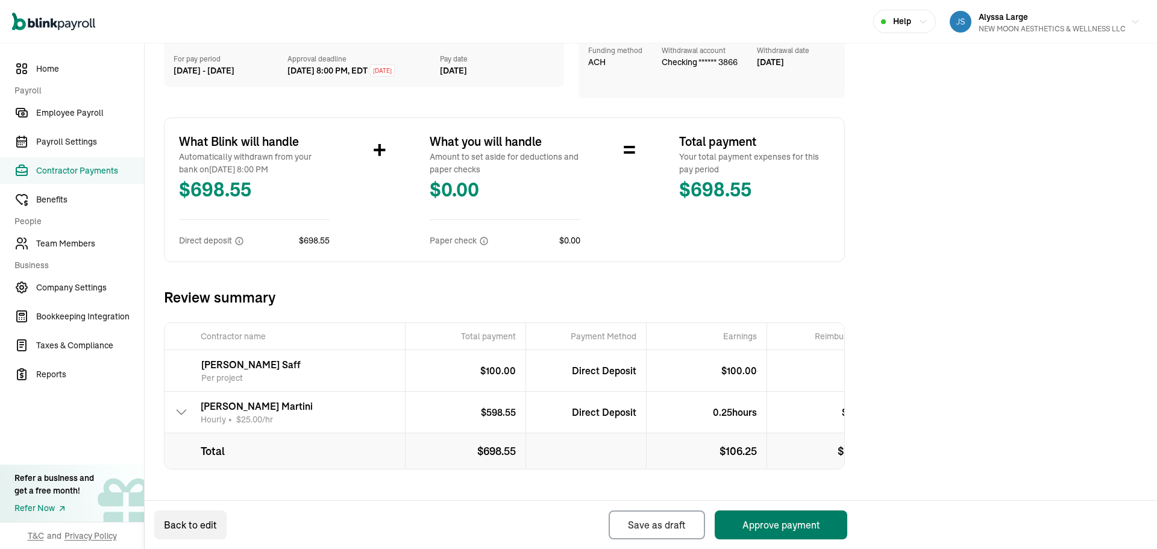
click at [577, 529] on button "Approve payment" at bounding box center [781, 525] width 133 height 29
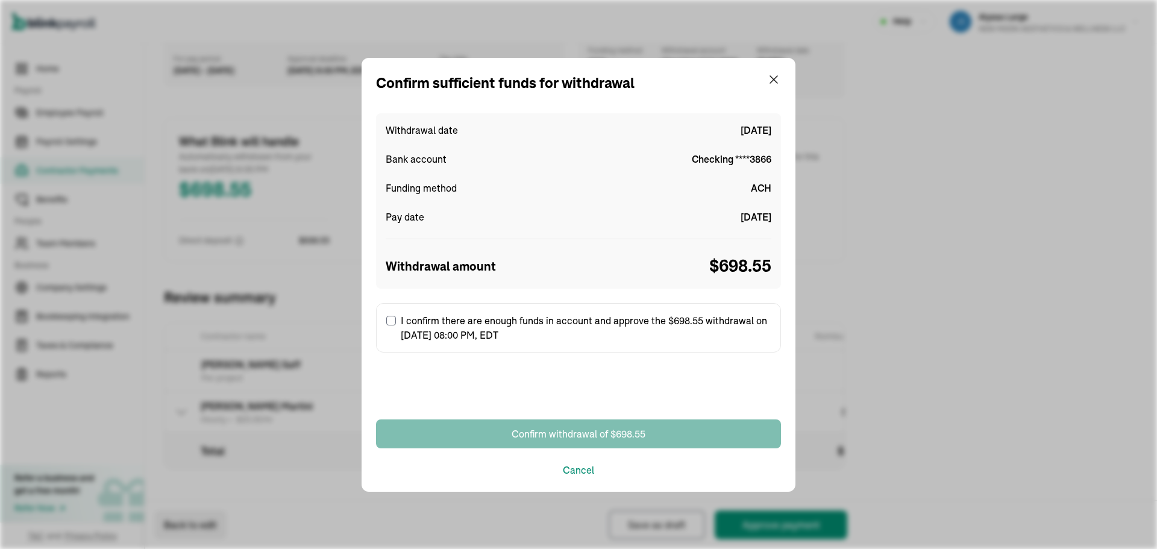
click at [387, 320] on input "I confirm there are enough funds in account and approve the $698.55 withdrawal …" at bounding box center [391, 321] width 10 height 10
checkbox input "true"
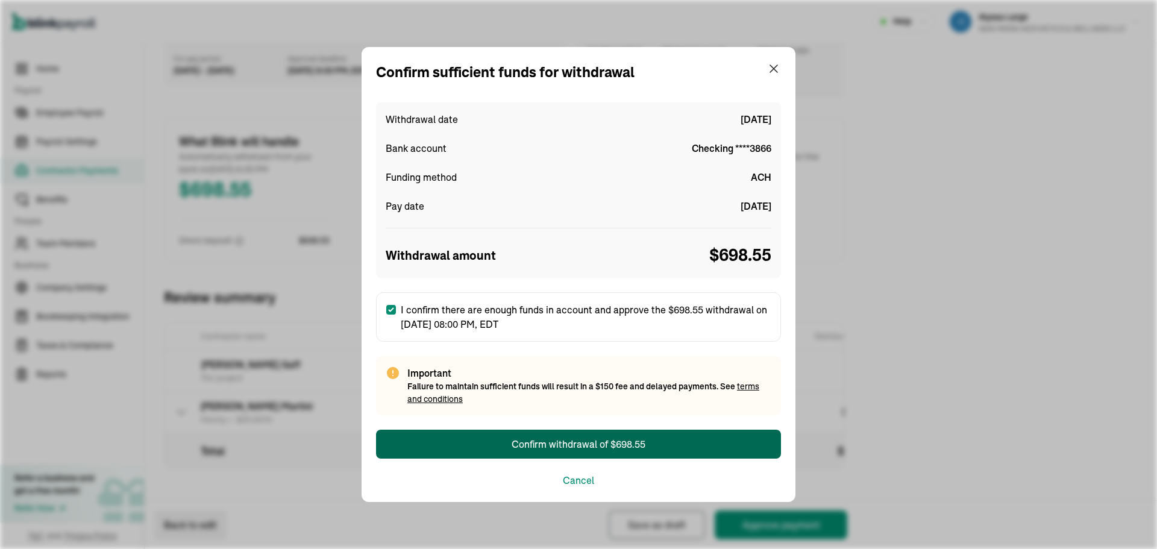
click at [486, 442] on button "Confirm withdrawal of $698.55" at bounding box center [578, 444] width 405 height 29
